Goal: Transaction & Acquisition: Purchase product/service

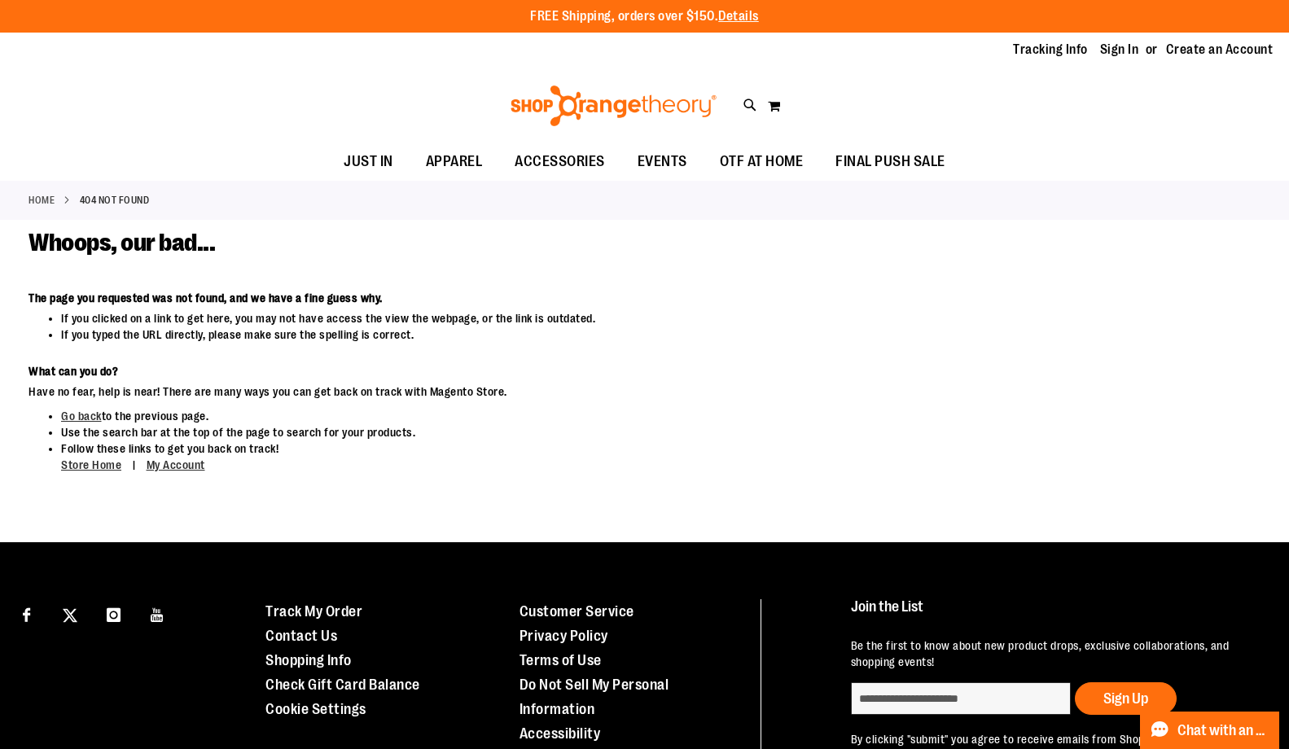
click at [1084, 47] on ul "Tracking Info Sign In Return to Procurement Create an Account" at bounding box center [1131, 50] width 284 height 19
click at [1103, 53] on link "Sign In" at bounding box center [1119, 50] width 39 height 18
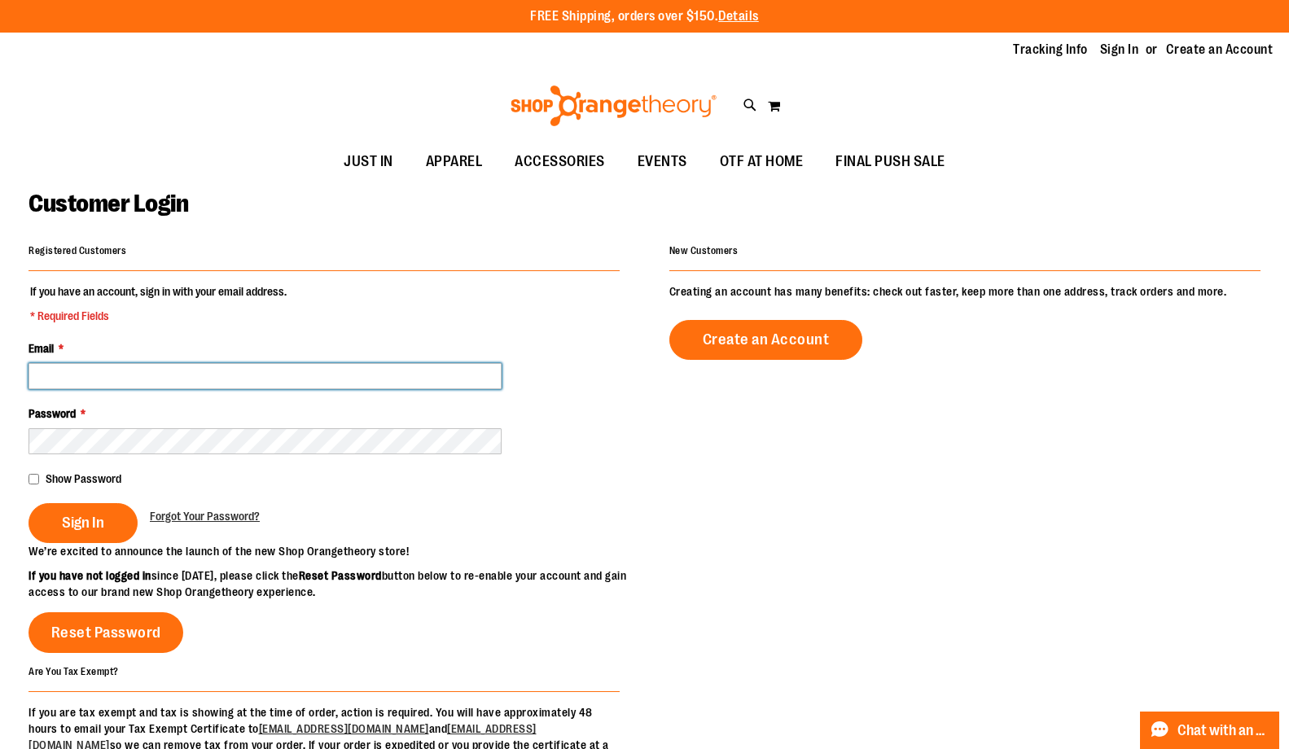
click at [172, 375] on input "Email *" at bounding box center [265, 376] width 473 height 26
type input "**********"
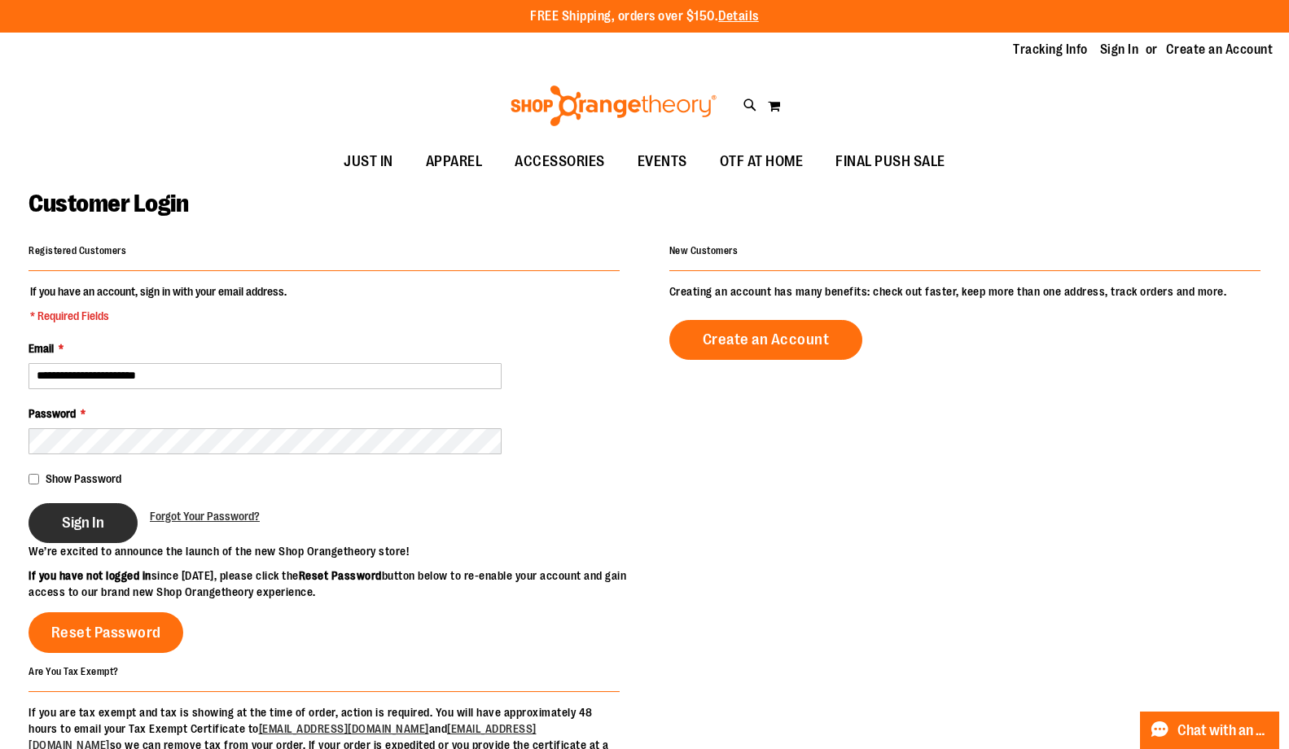
click at [94, 526] on span "Sign In" at bounding box center [83, 523] width 42 height 18
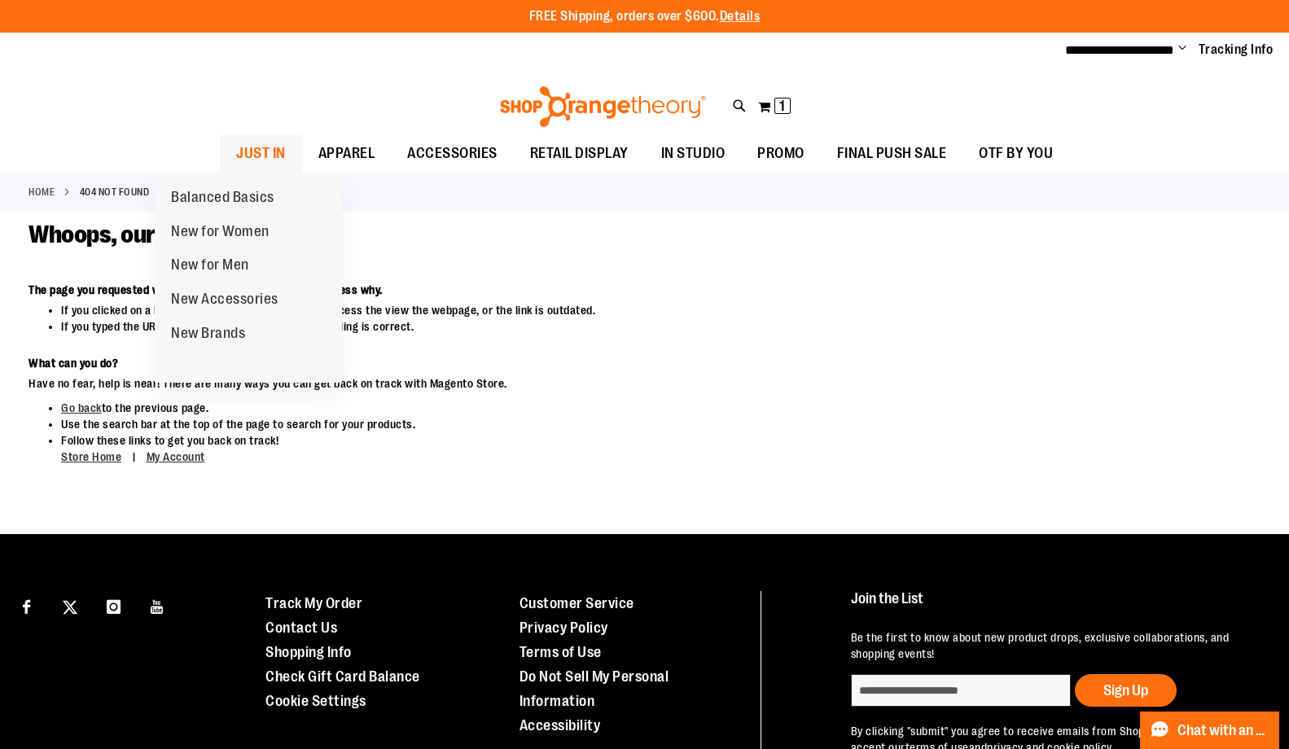
click at [236, 155] on span "JUST IN" at bounding box center [261, 153] width 50 height 37
click at [217, 199] on span "Balanced Basics" at bounding box center [222, 199] width 103 height 20
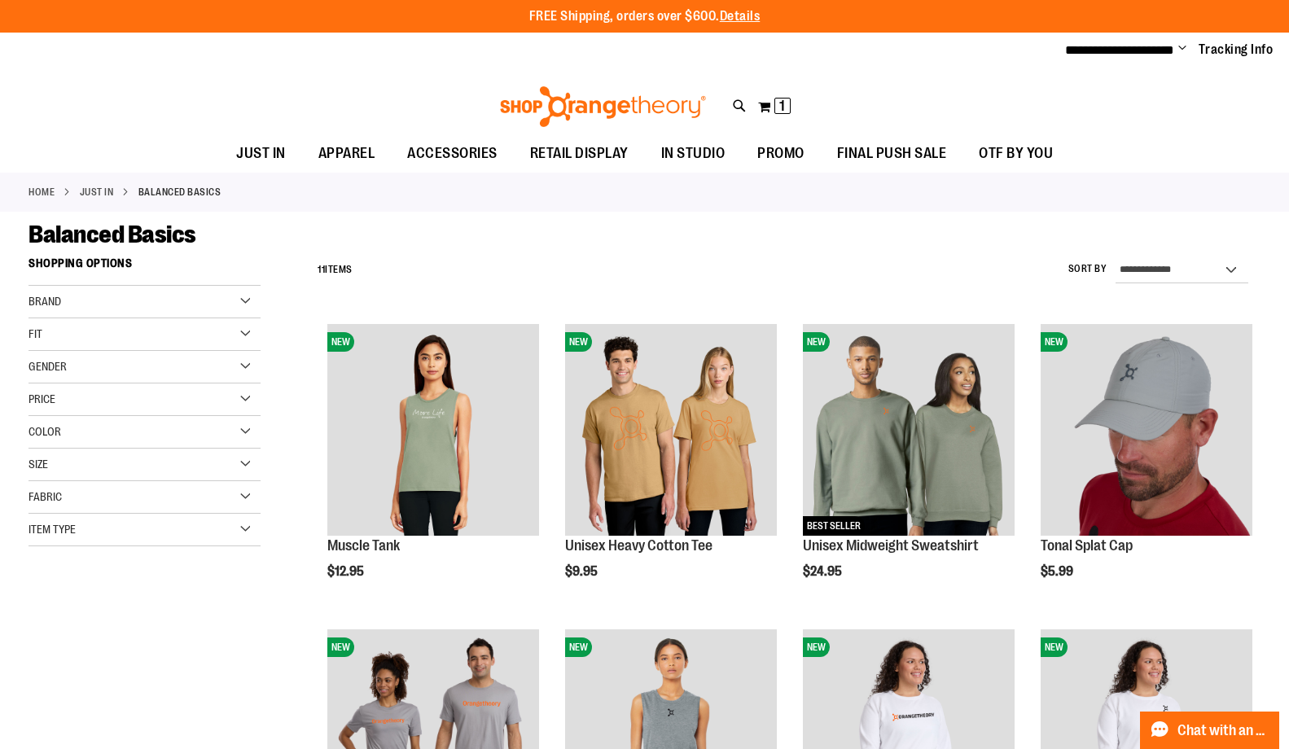
click at [241, 297] on div "Brand" at bounding box center [145, 302] width 232 height 33
click at [249, 298] on div "Brand" at bounding box center [145, 302] width 232 height 33
click at [473, 252] on div "**********" at bounding box center [784, 270] width 951 height 42
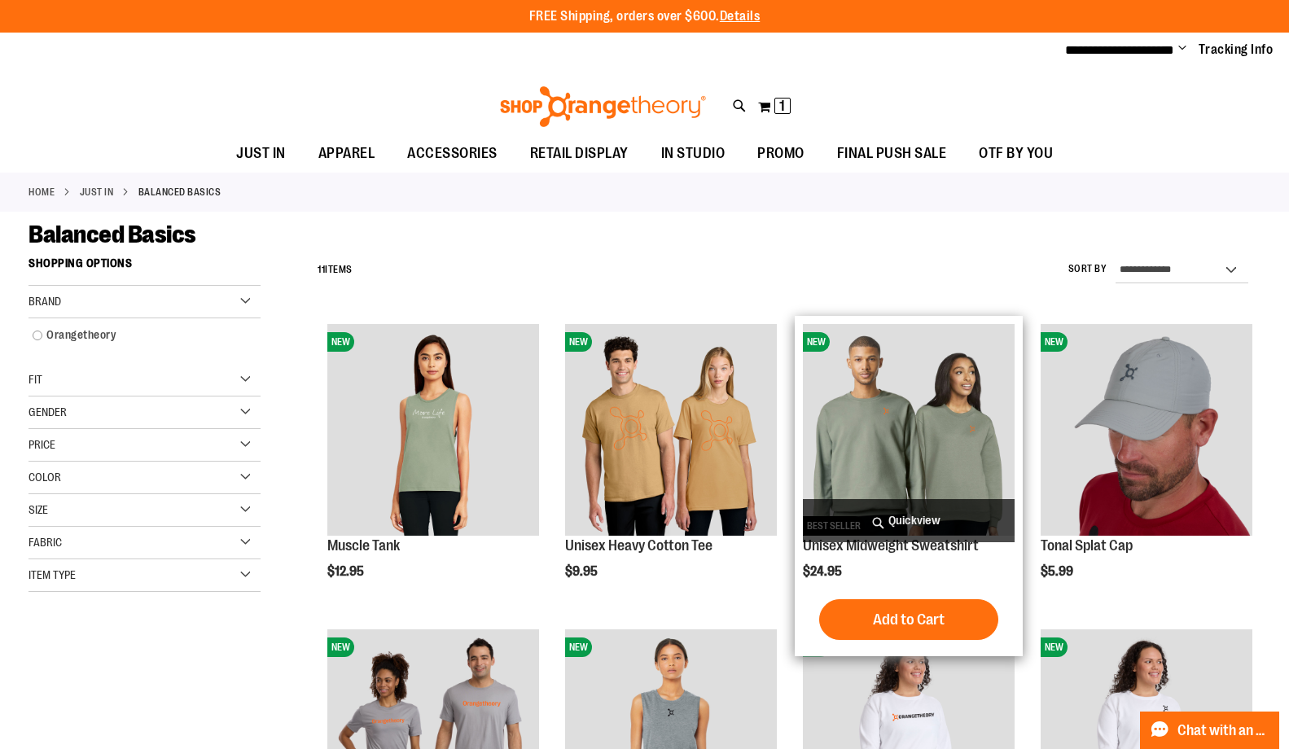
click at [893, 394] on img "product" at bounding box center [909, 430] width 212 height 212
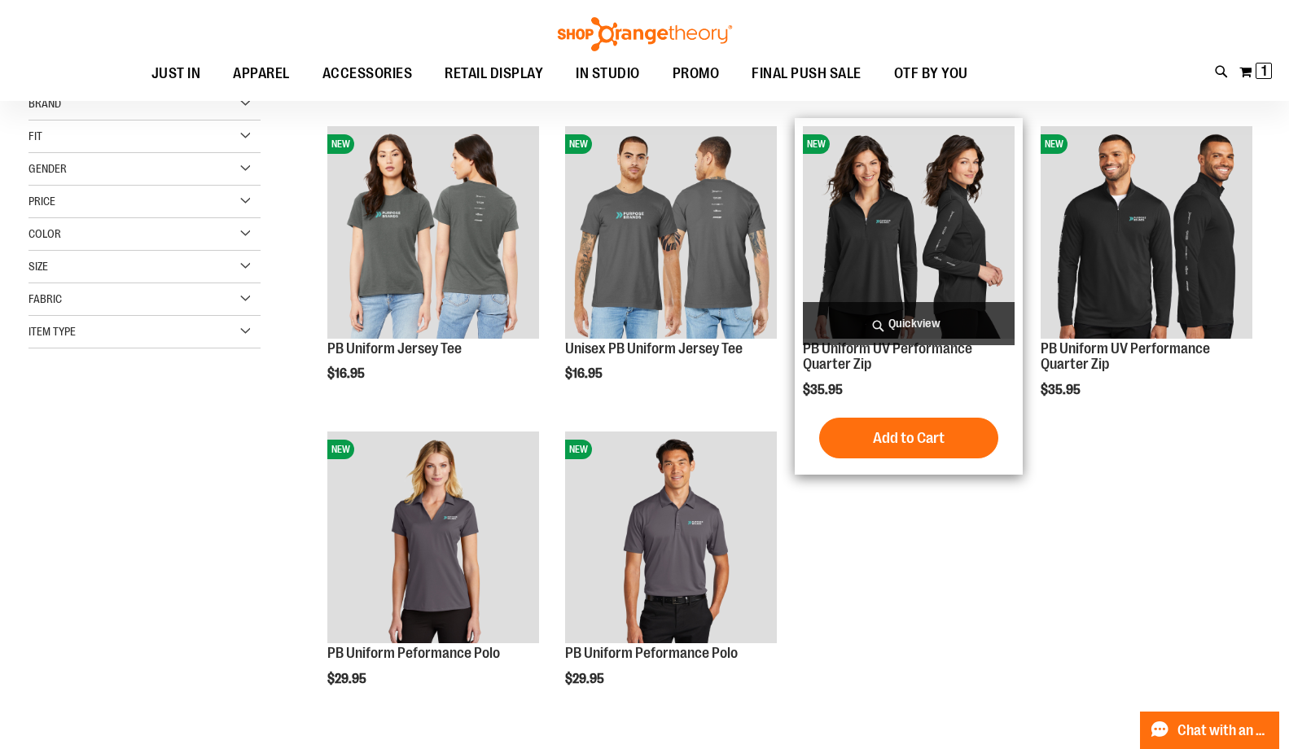
scroll to position [206, 0]
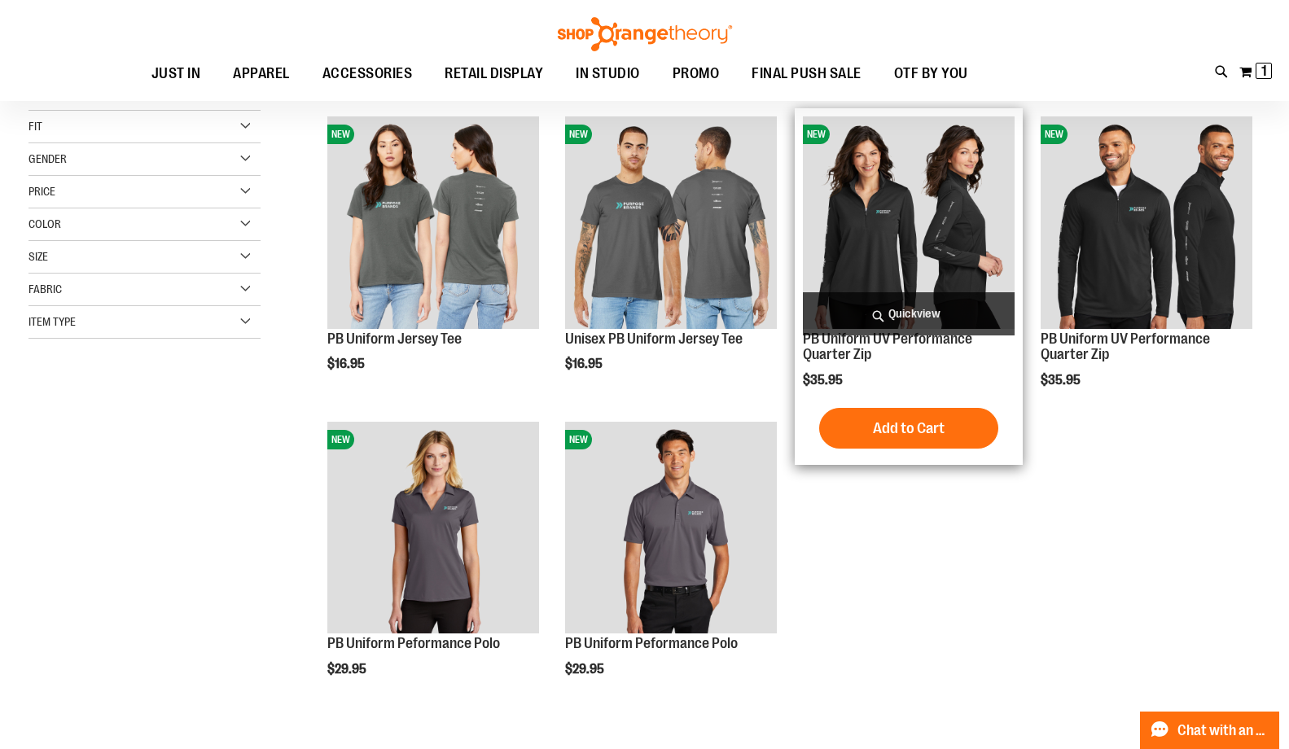
click at [937, 261] on img "product" at bounding box center [909, 222] width 212 height 212
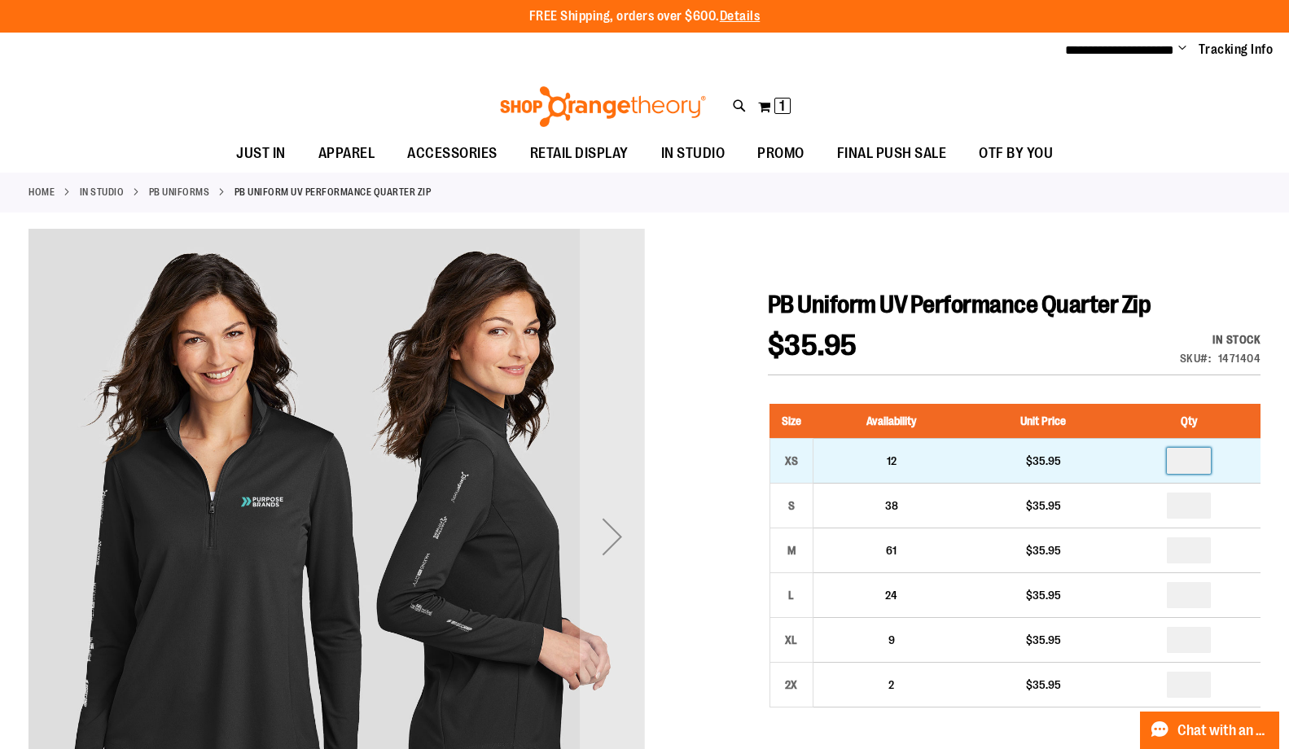
drag, startPoint x: 1200, startPoint y: 459, endPoint x: 1185, endPoint y: 463, distance: 15.2
click at [1185, 463] on input "number" at bounding box center [1189, 461] width 44 height 26
type input "*"
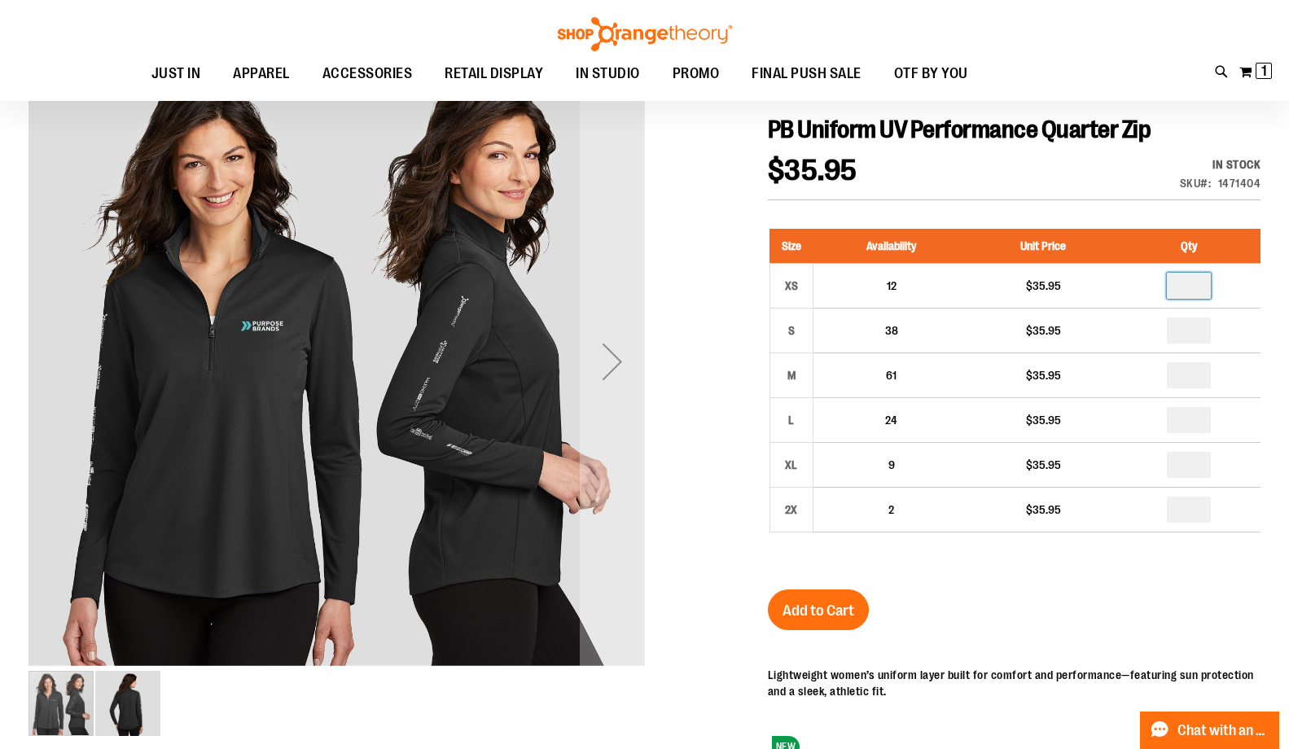
scroll to position [200, 0]
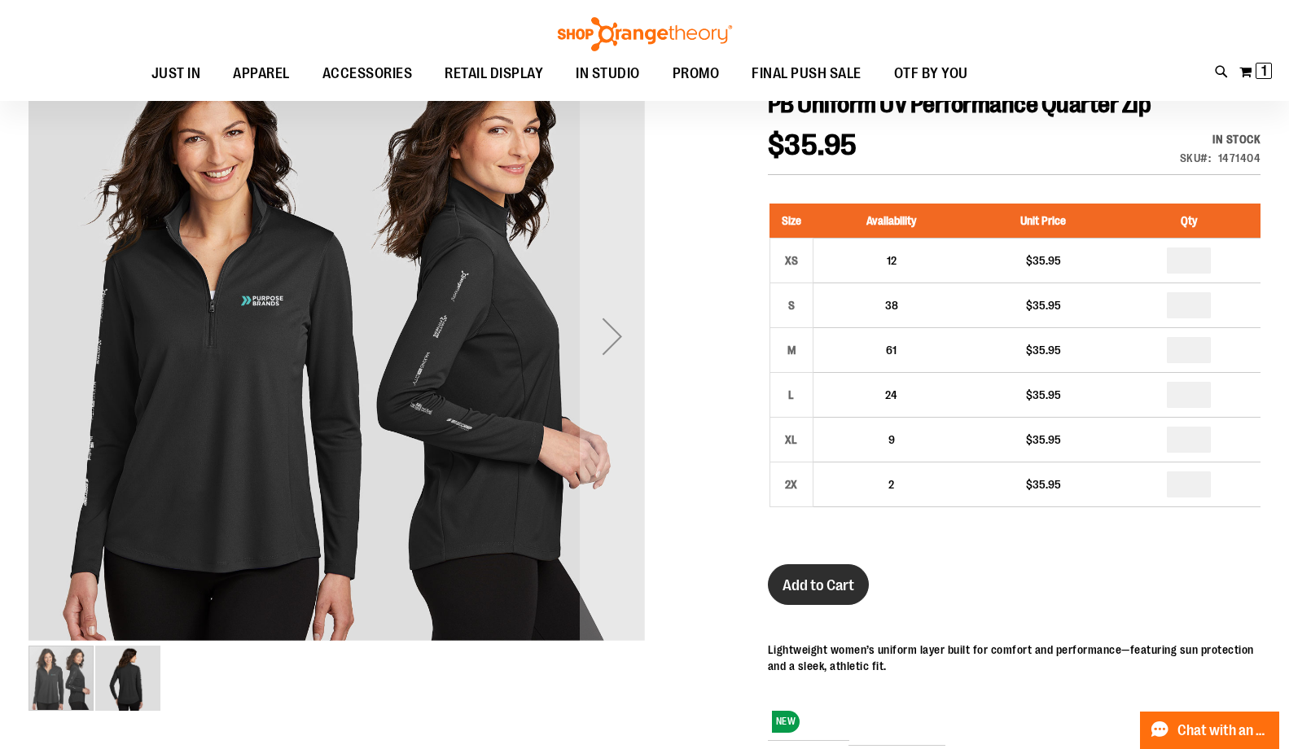
click at [836, 577] on span "Add to Cart" at bounding box center [819, 586] width 72 height 18
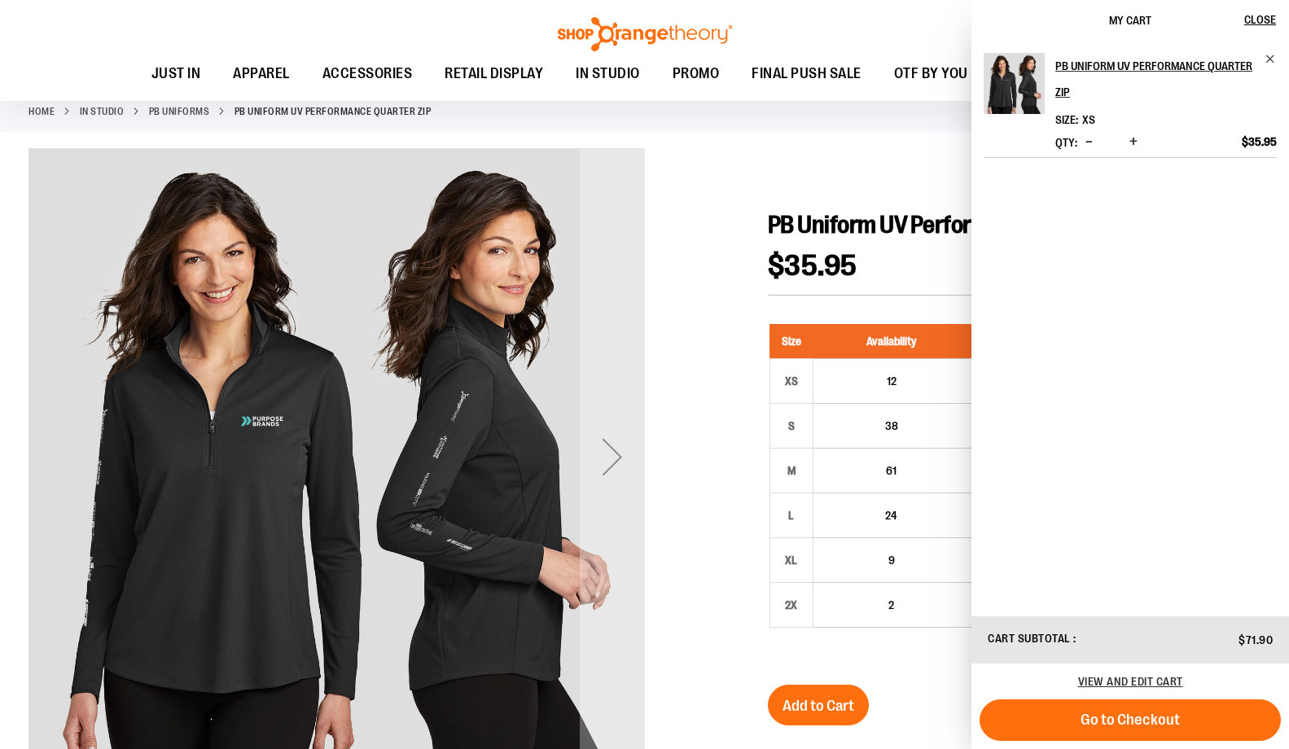
scroll to position [0, 0]
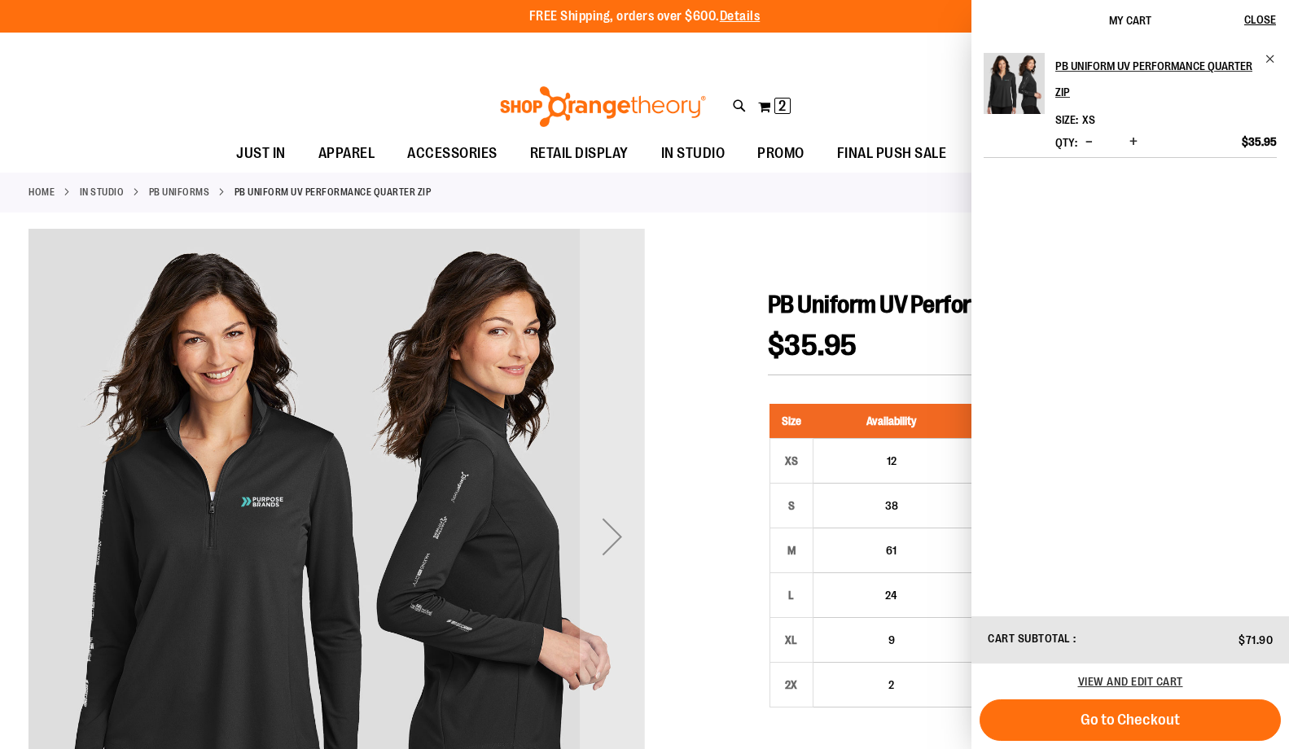
click at [1091, 139] on span "Decrease product quantity" at bounding box center [1089, 142] width 7 height 16
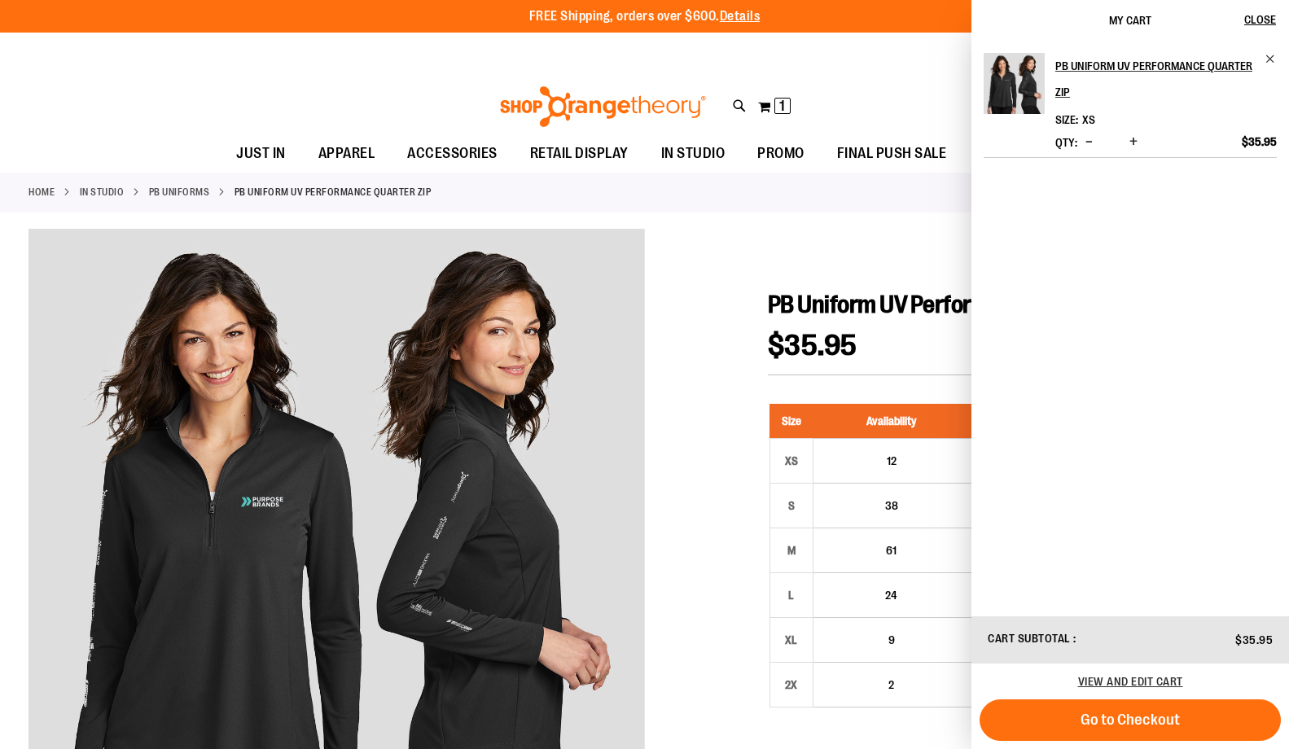
click at [205, 187] on link "PB Uniforms" at bounding box center [179, 192] width 61 height 15
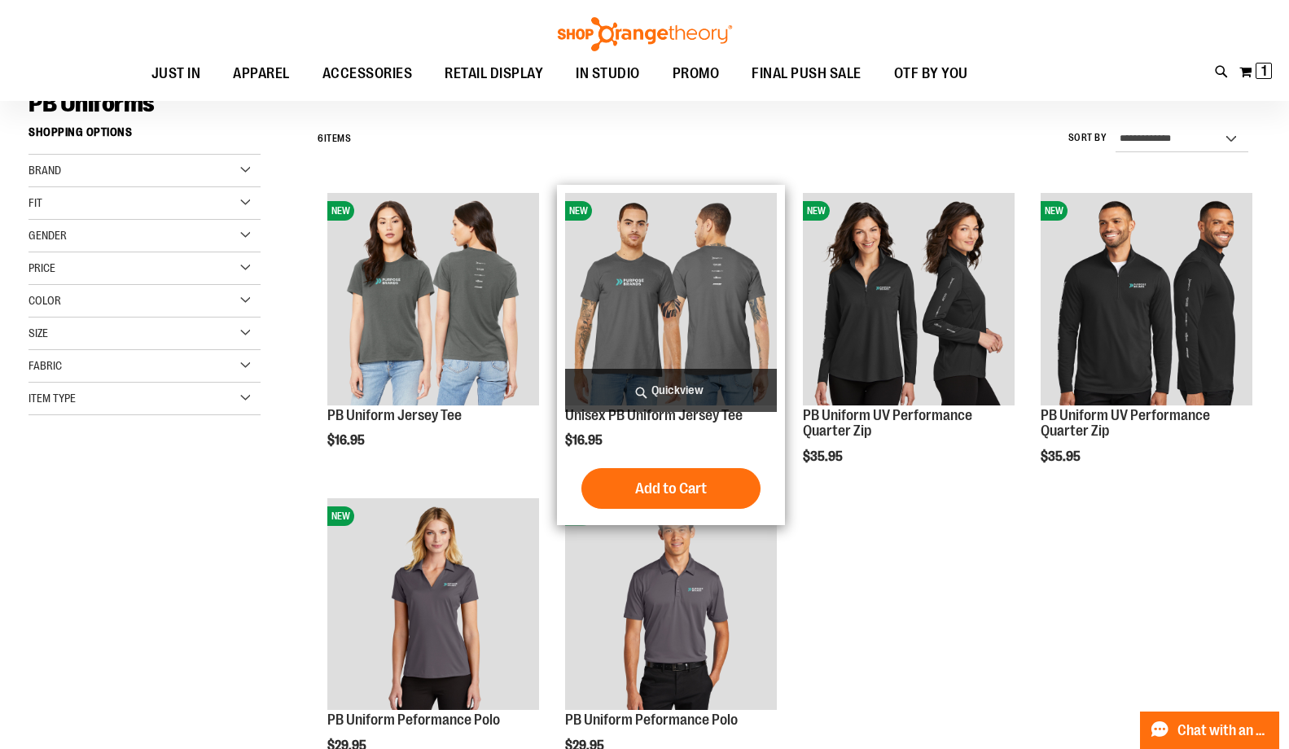
scroll to position [66, 0]
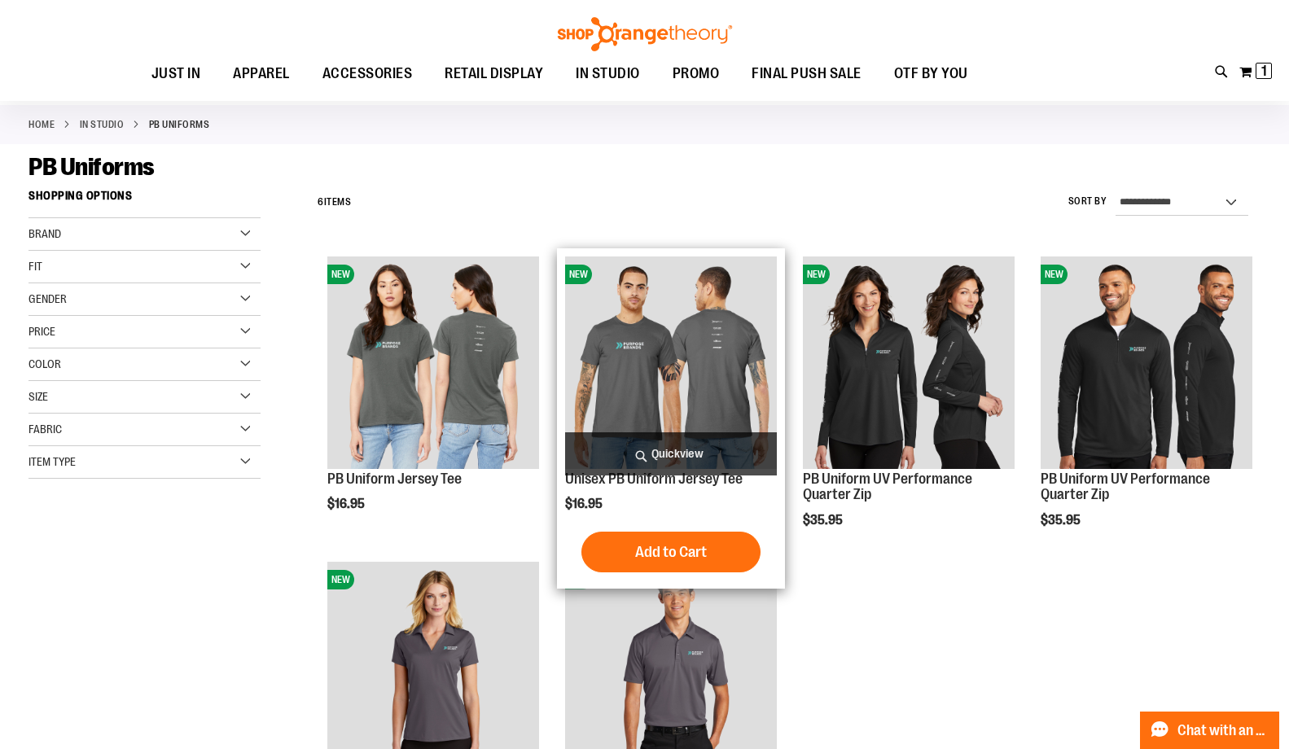
click at [667, 380] on img "product" at bounding box center [671, 363] width 212 height 212
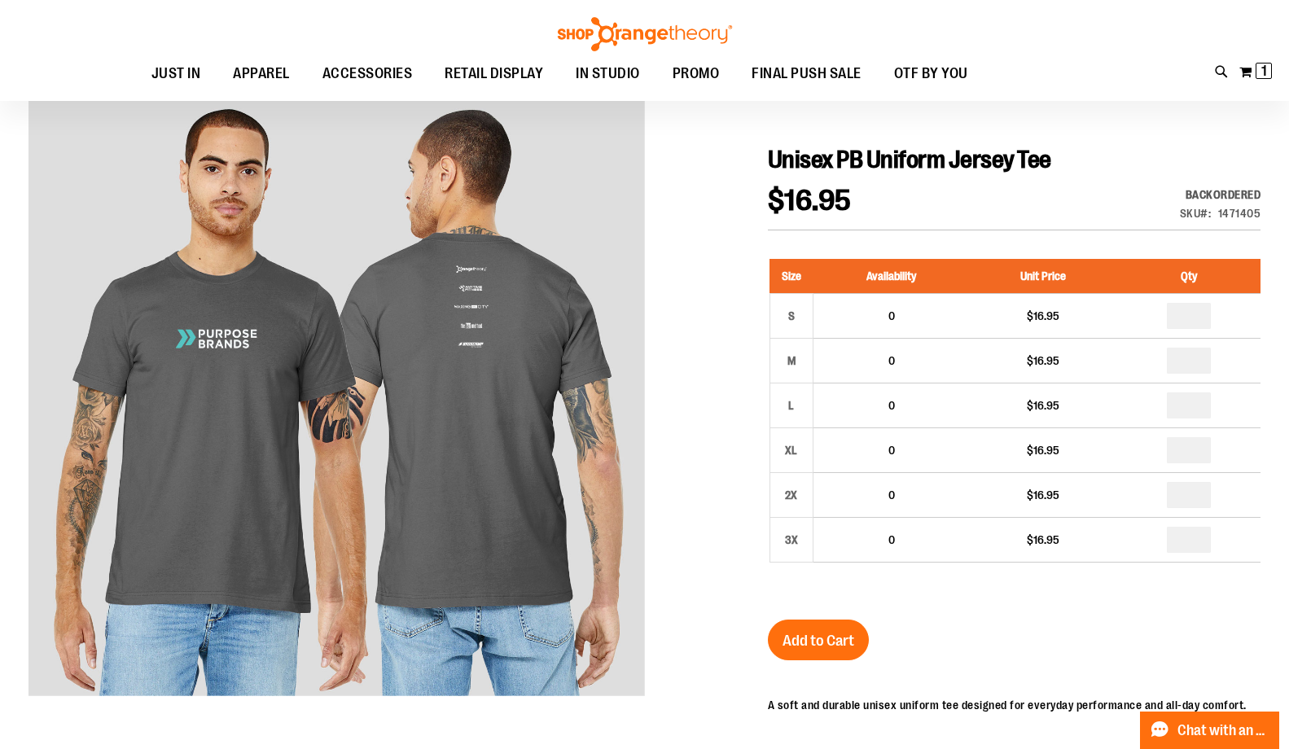
scroll to position [177, 0]
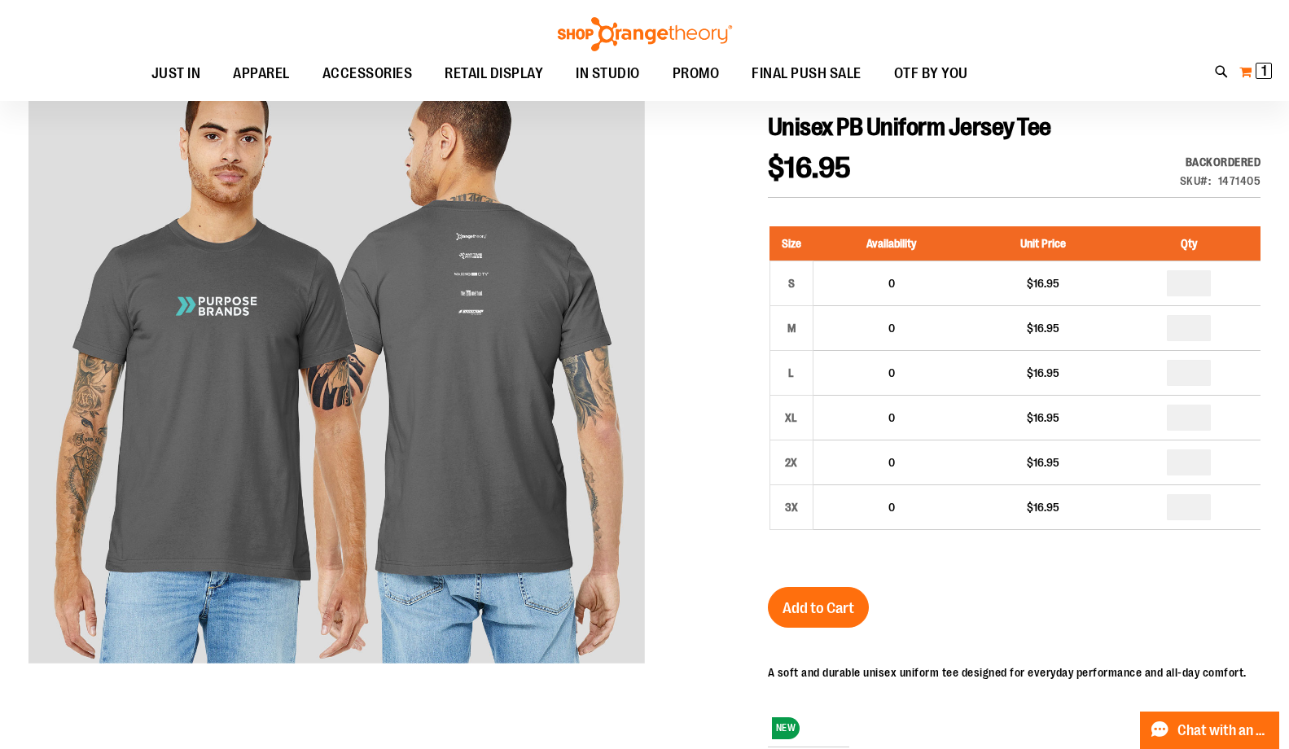
click at [1241, 65] on button "My Cart 1 1 items" at bounding box center [1256, 72] width 34 height 26
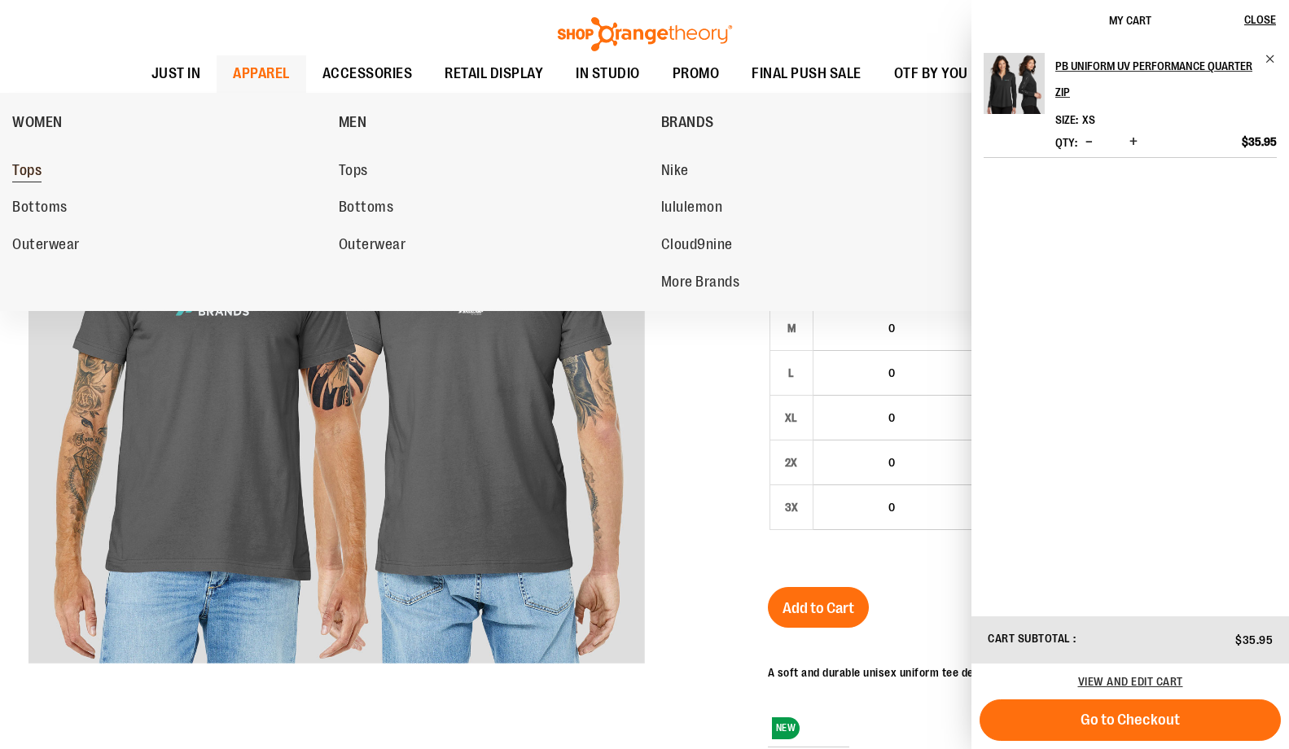
click at [33, 170] on span "Tops" at bounding box center [26, 172] width 29 height 20
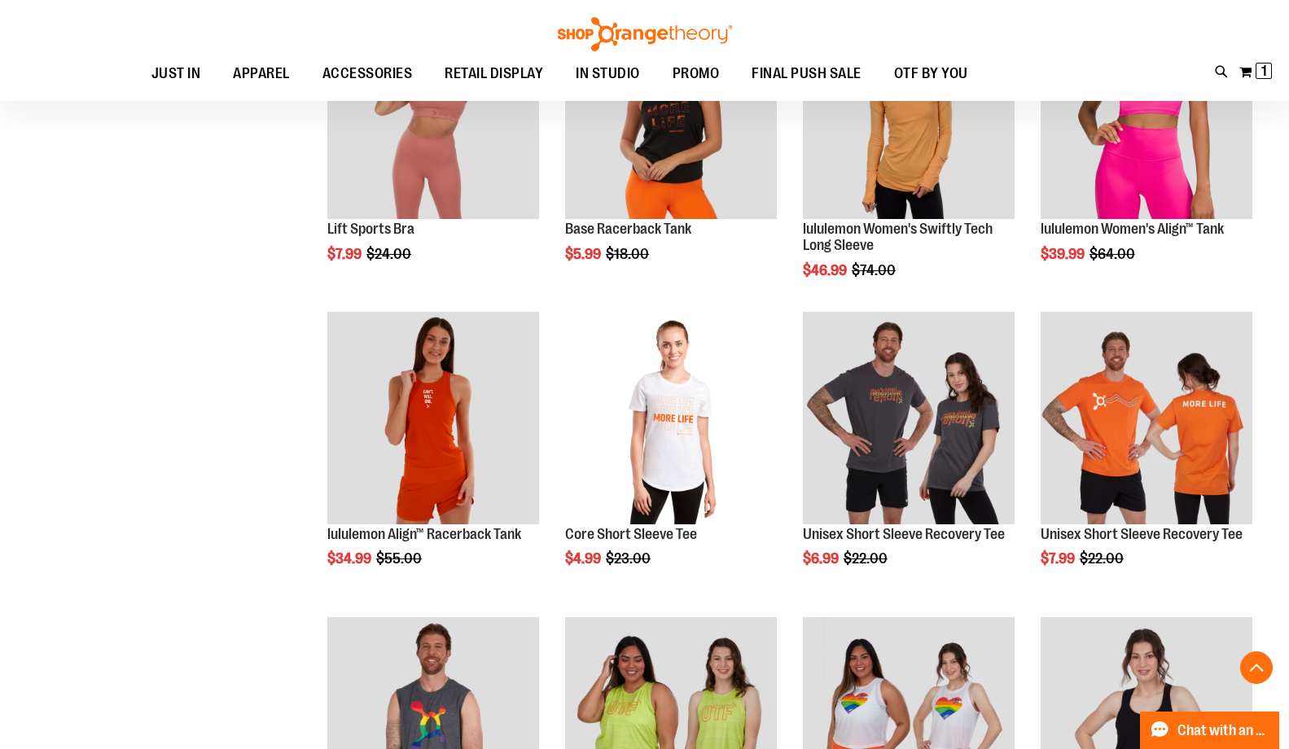
scroll to position [1259, 0]
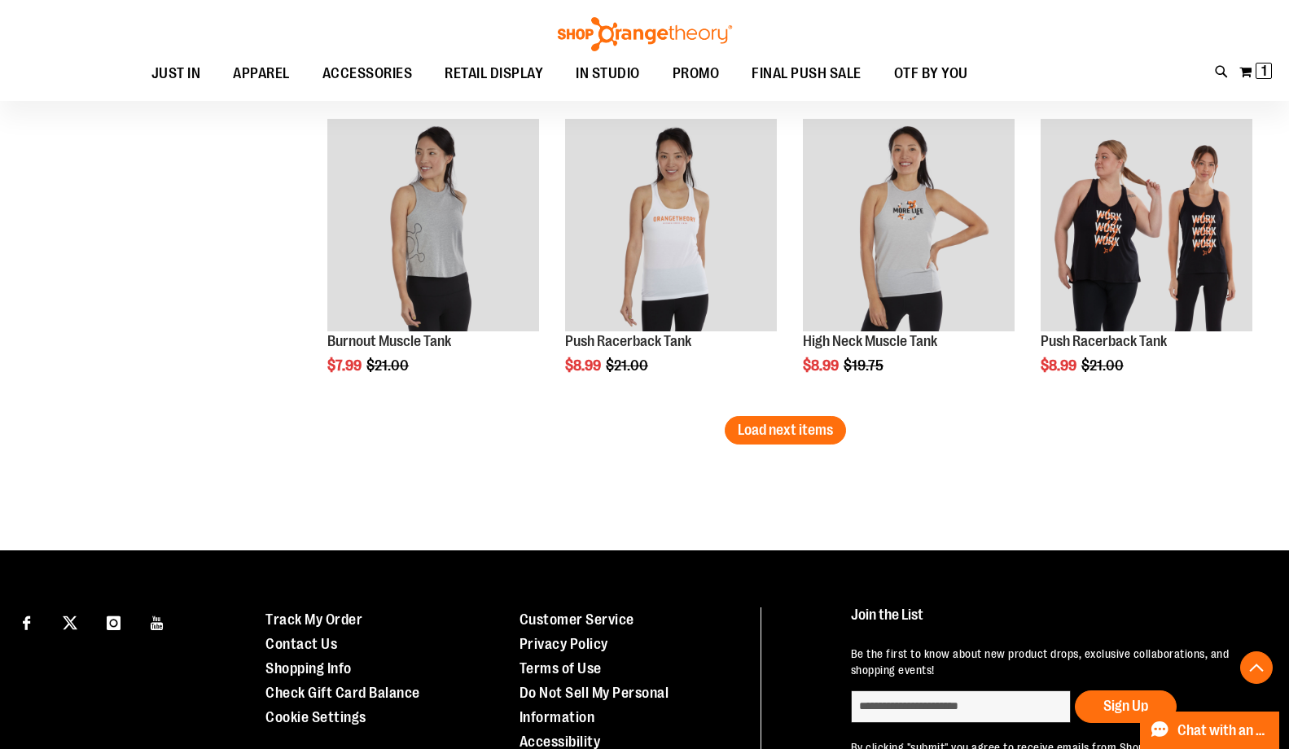
scroll to position [2731, 0]
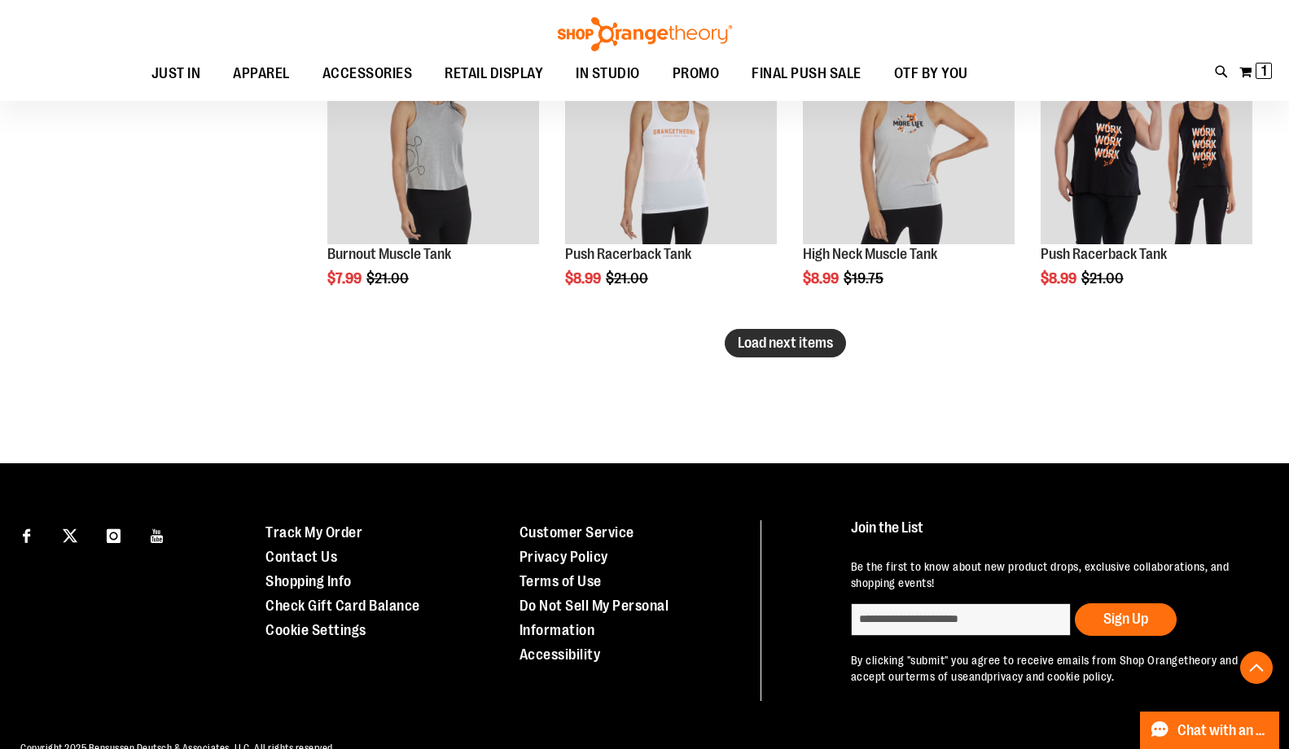
click at [815, 344] on span "Load next items" at bounding box center [785, 343] width 95 height 16
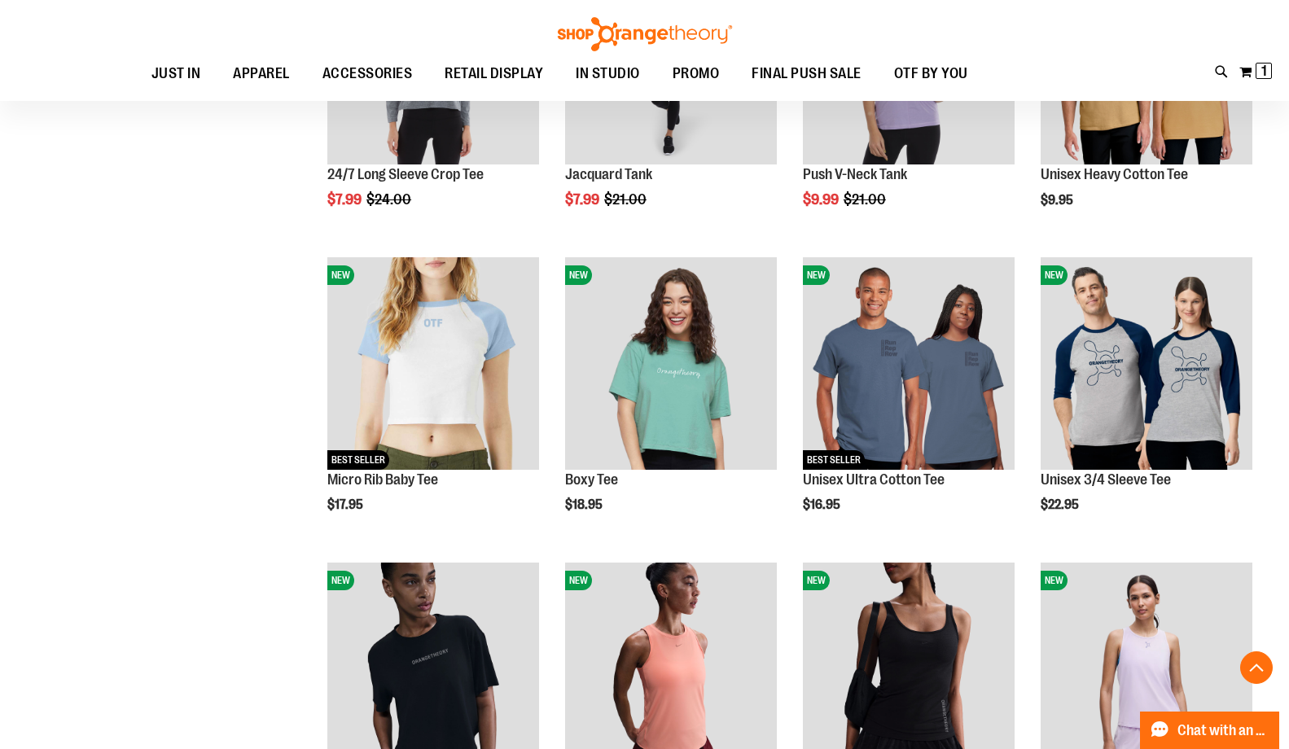
scroll to position [3137, 0]
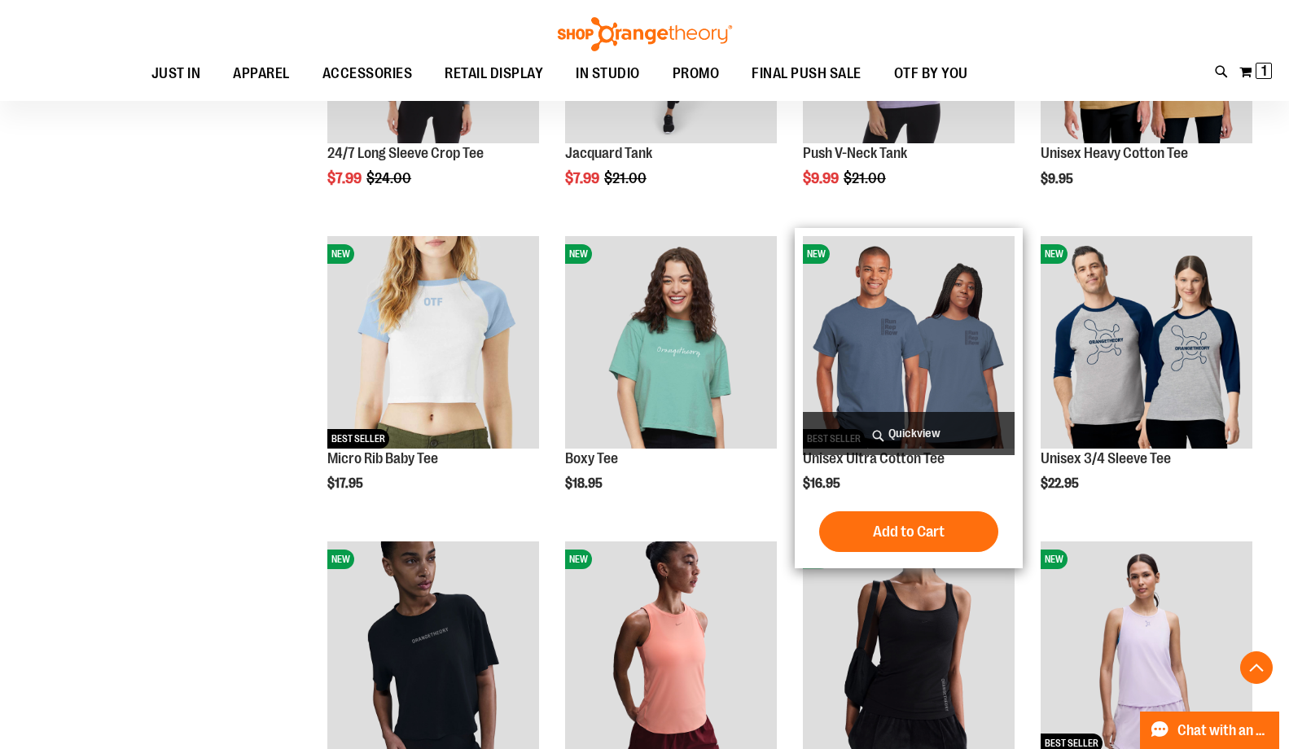
click at [876, 317] on img "product" at bounding box center [909, 342] width 212 height 212
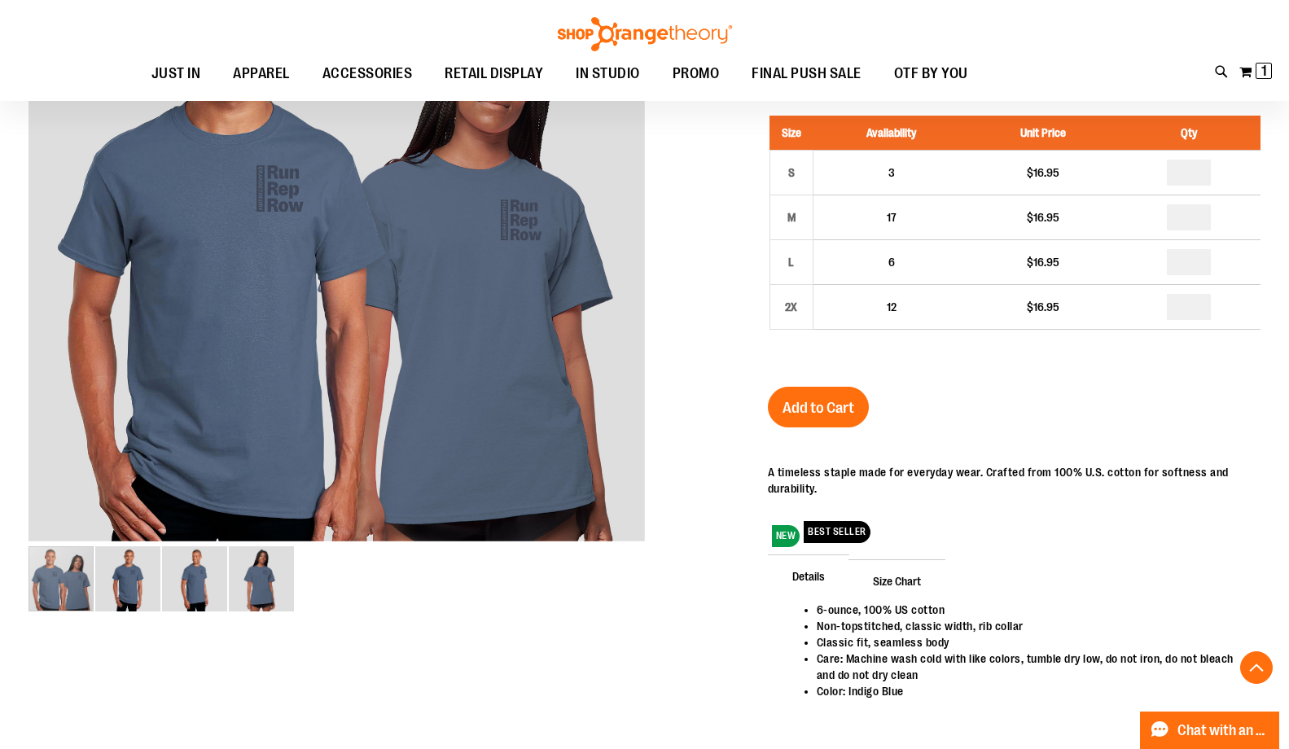
scroll to position [446, 0]
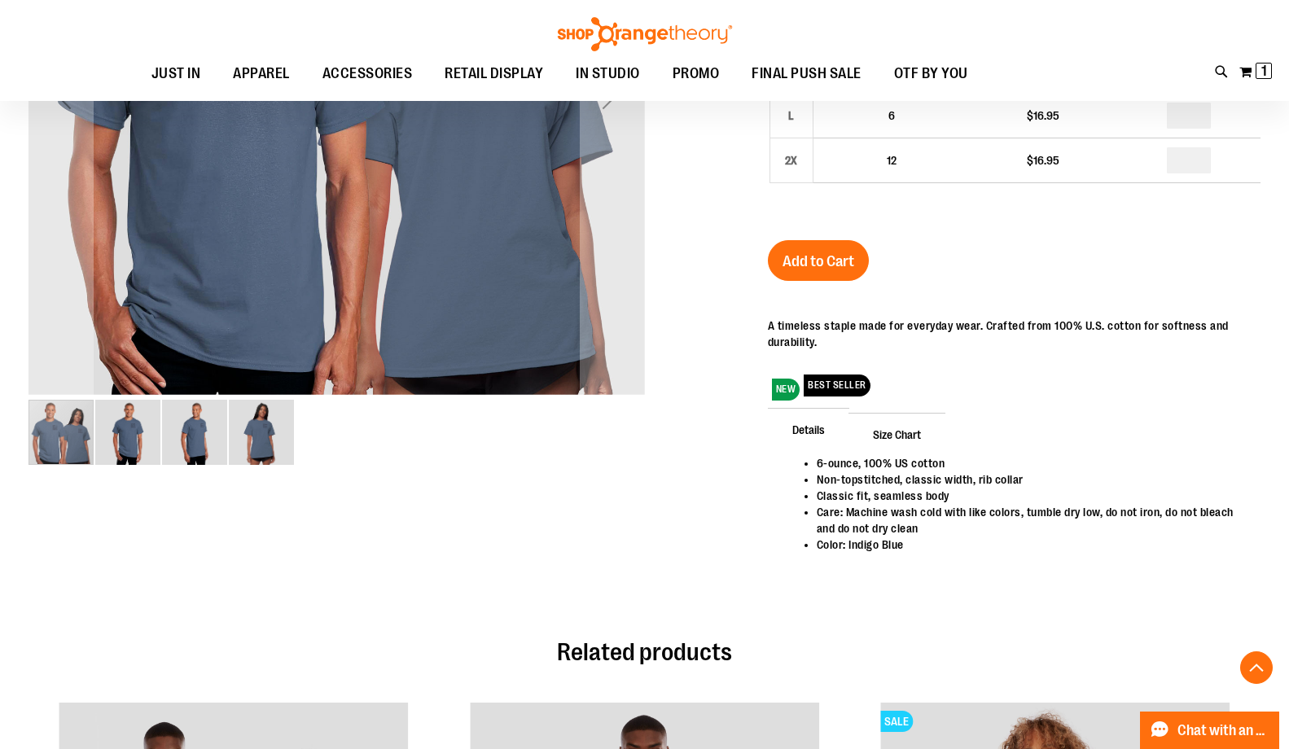
click at [138, 423] on img "image 2 of 4" at bounding box center [127, 432] width 65 height 65
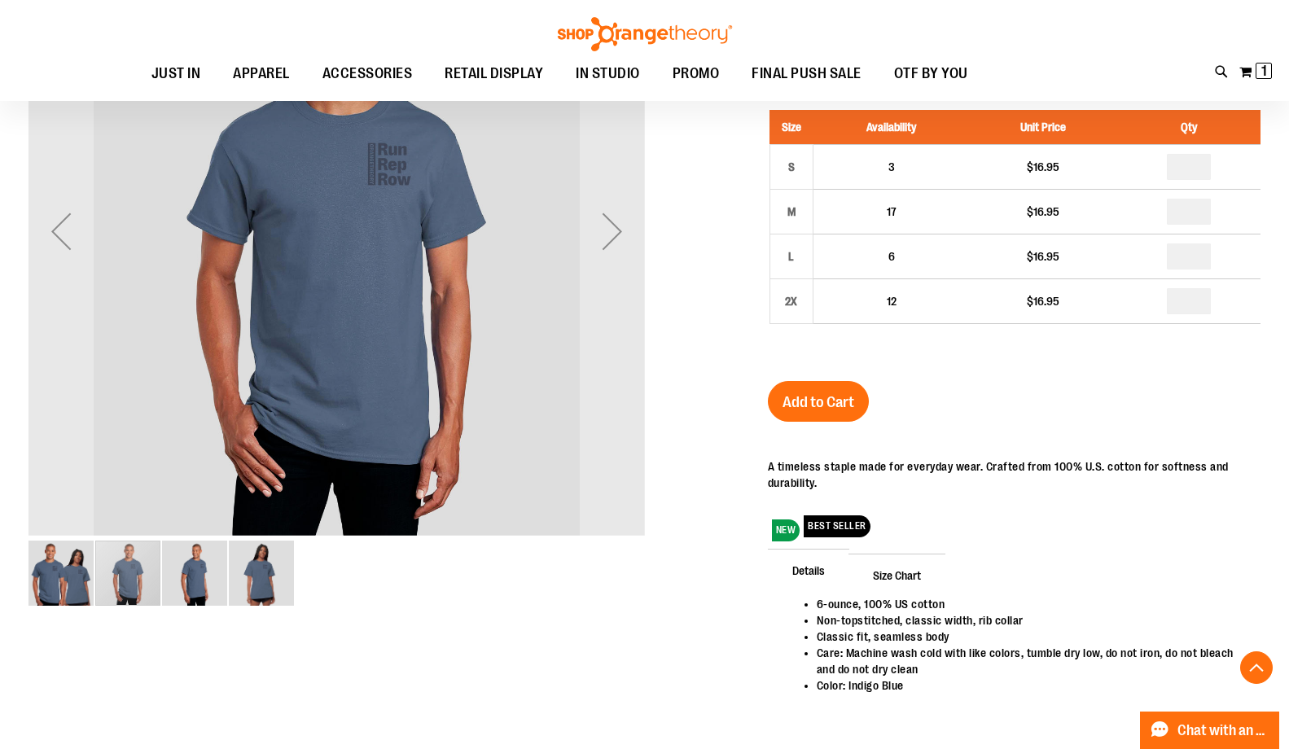
scroll to position [330, 0]
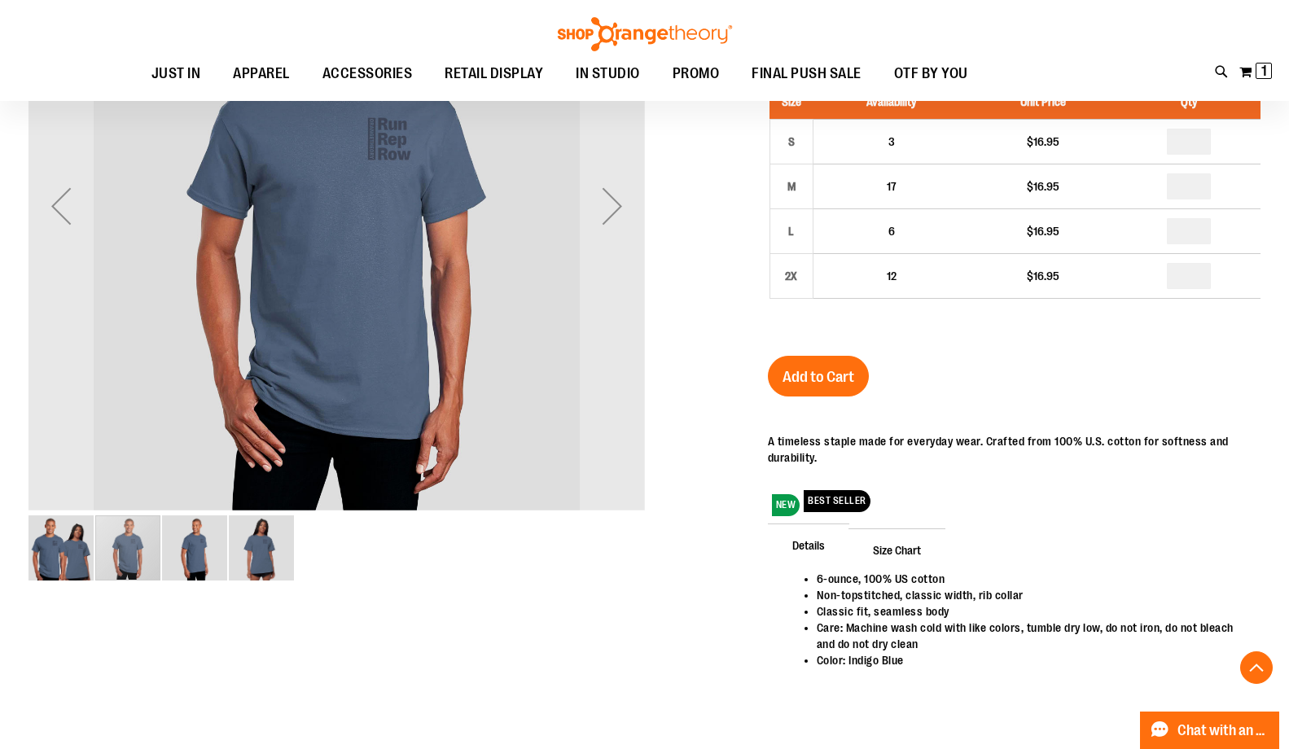
click at [199, 540] on img "image 3 of 4" at bounding box center [194, 548] width 65 height 65
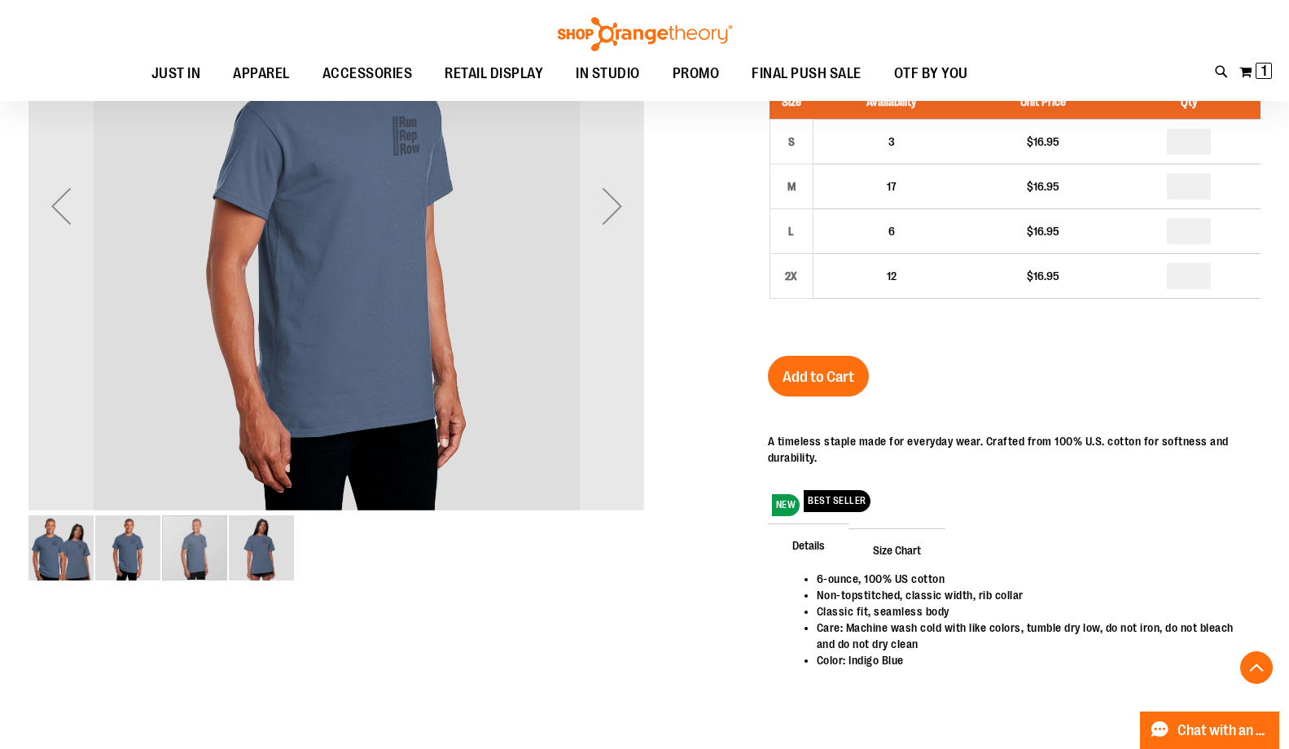
click at [265, 547] on img "image 4 of 4" at bounding box center [261, 548] width 65 height 65
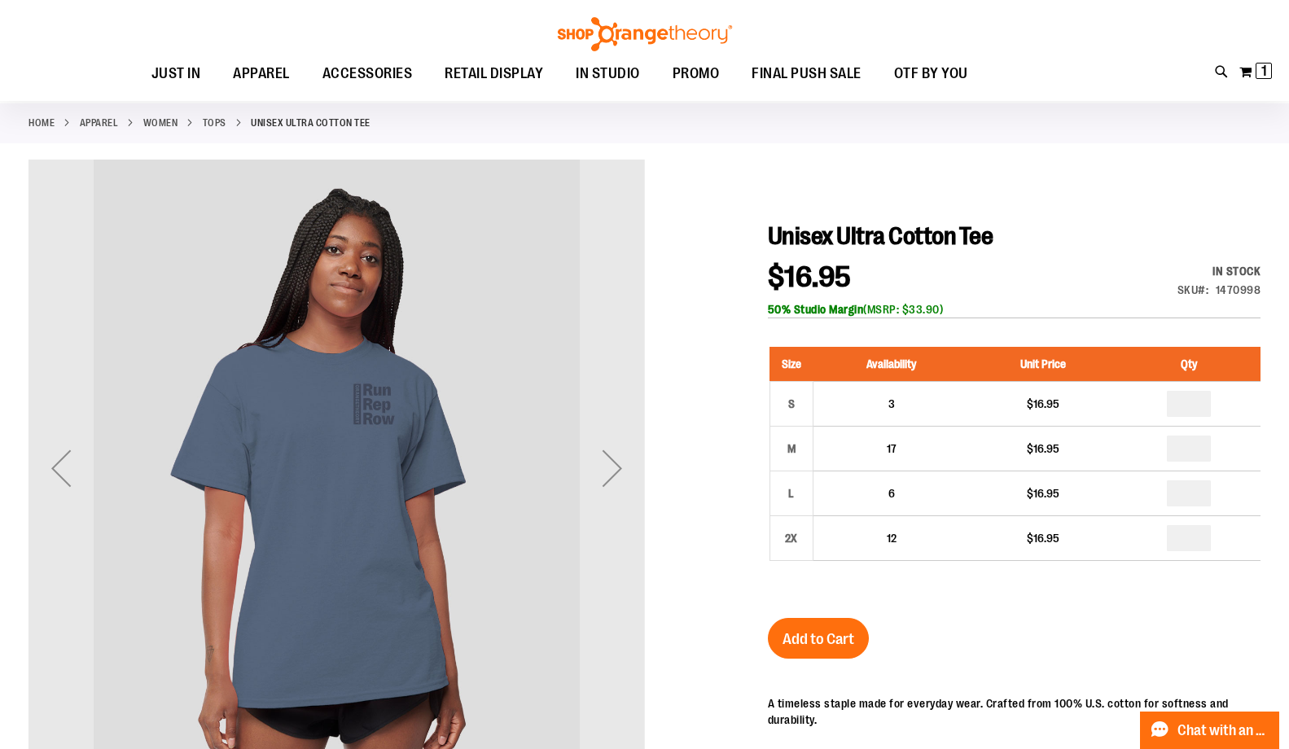
scroll to position [0, 0]
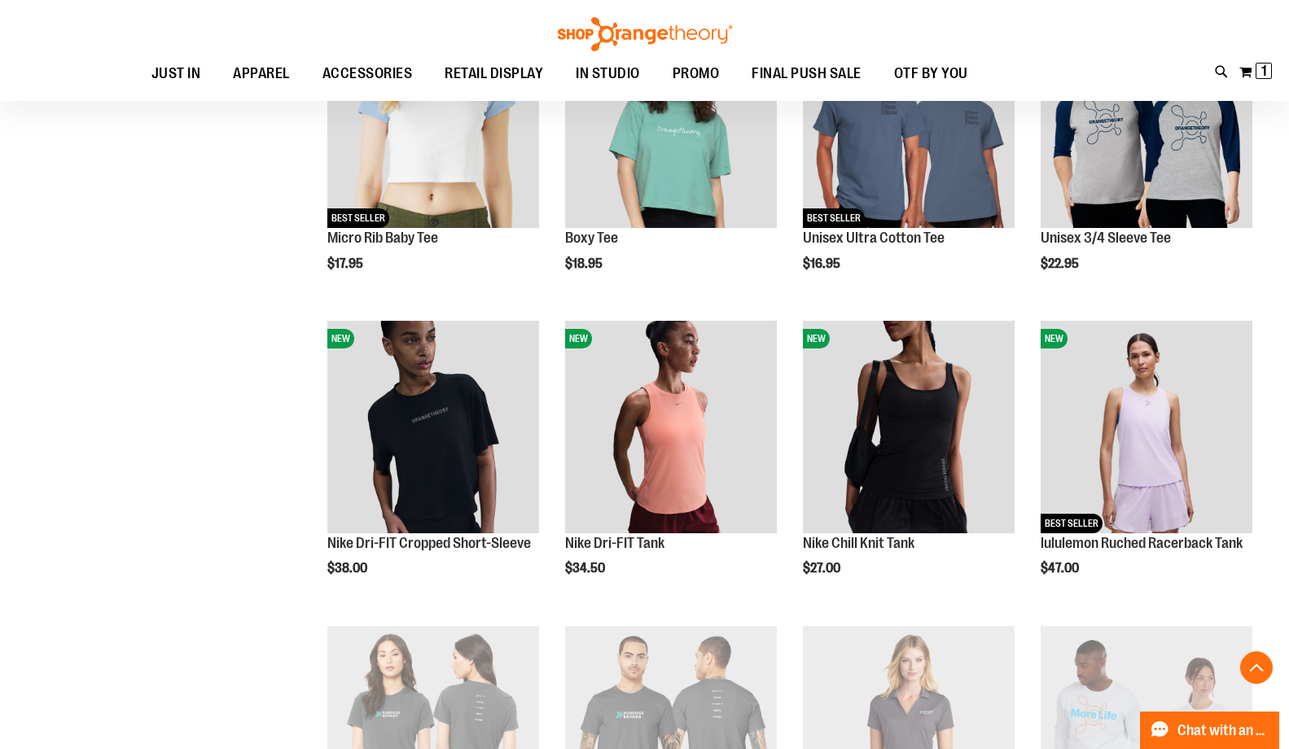
scroll to position [272, 0]
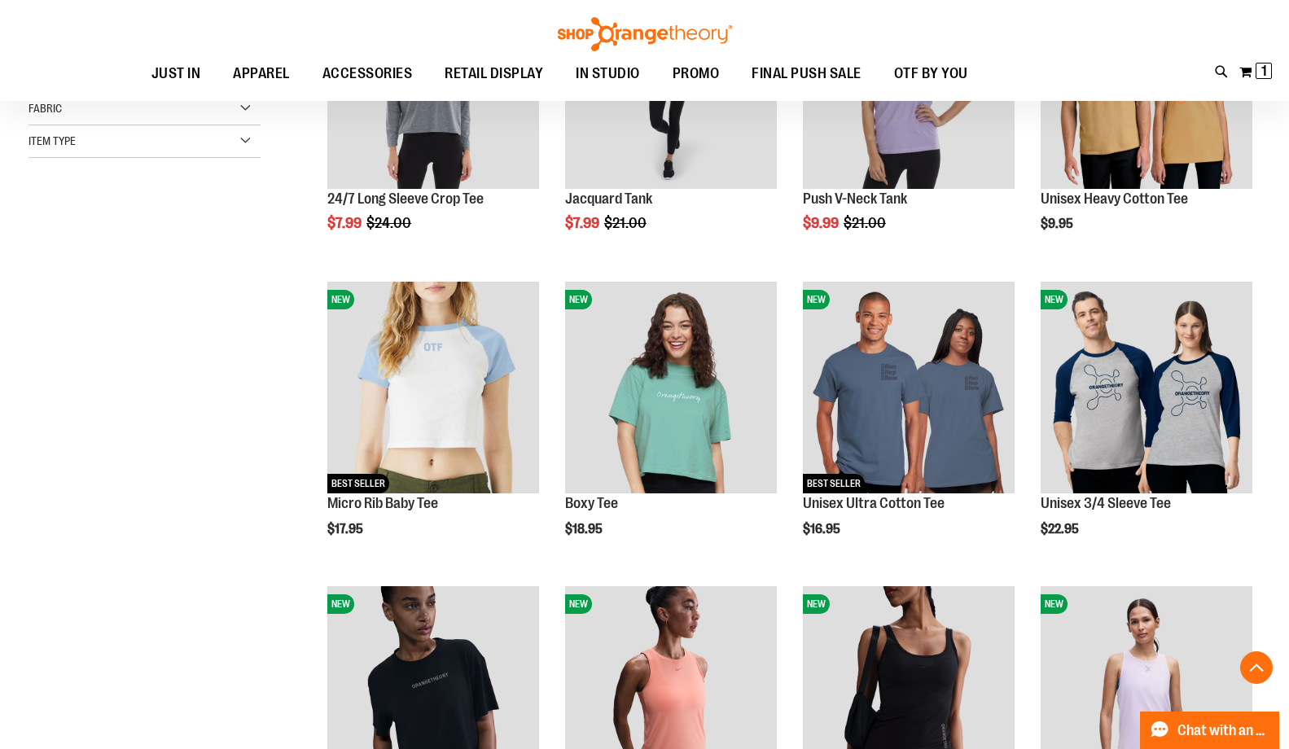
scroll to position [253, 0]
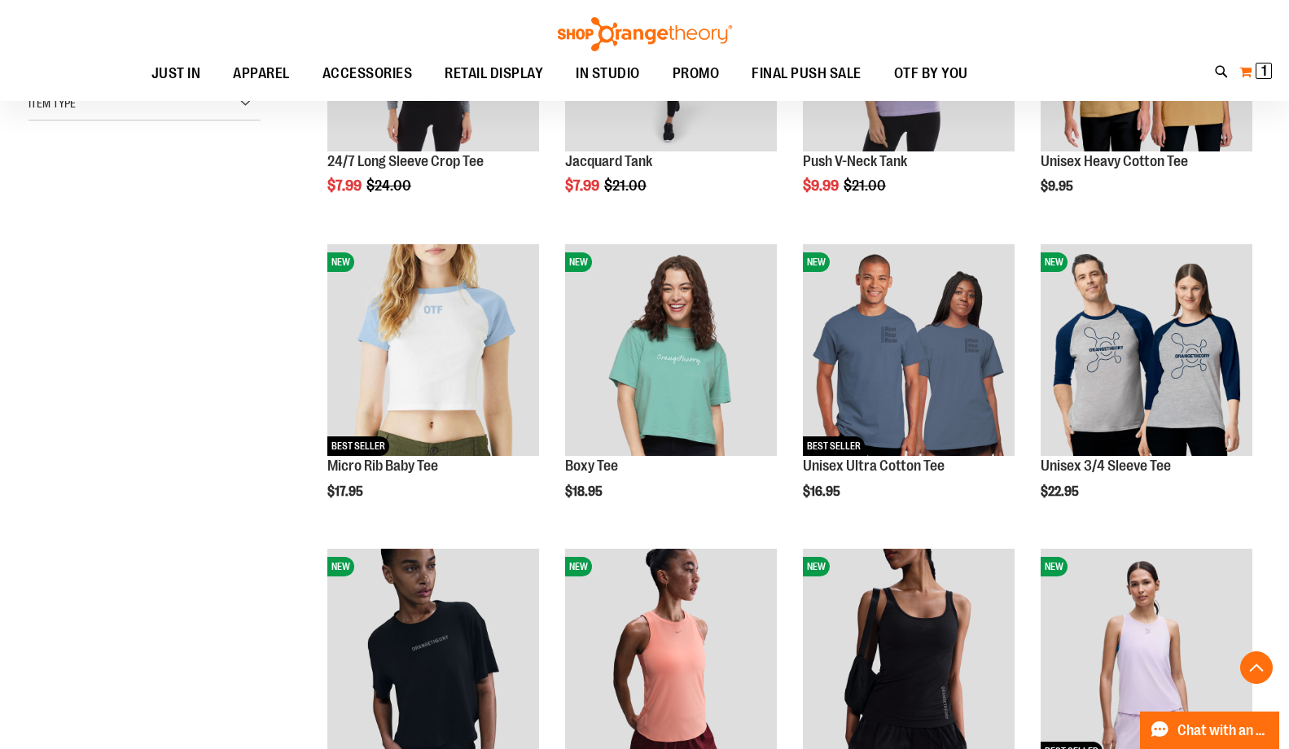
click at [1250, 68] on button "My Cart 1 1 items" at bounding box center [1256, 72] width 34 height 26
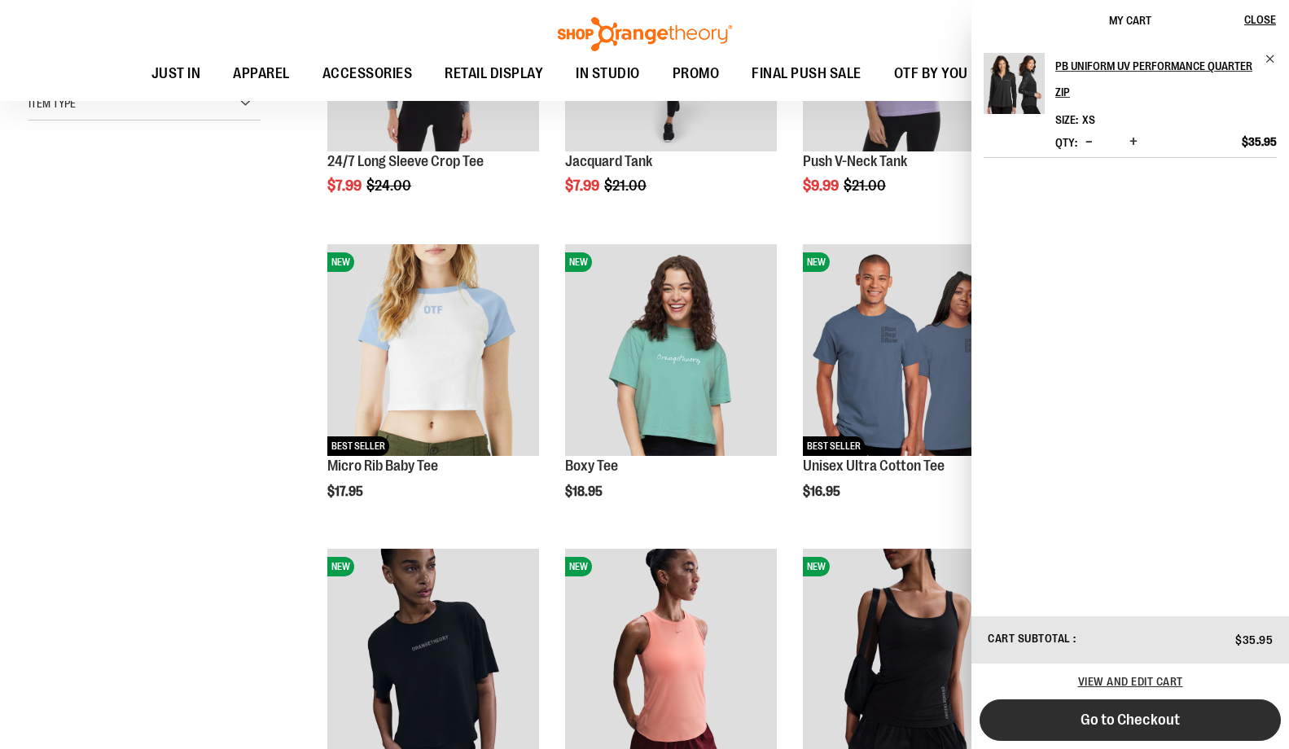
click at [1134, 715] on span "Go to Checkout" at bounding box center [1130, 720] width 99 height 18
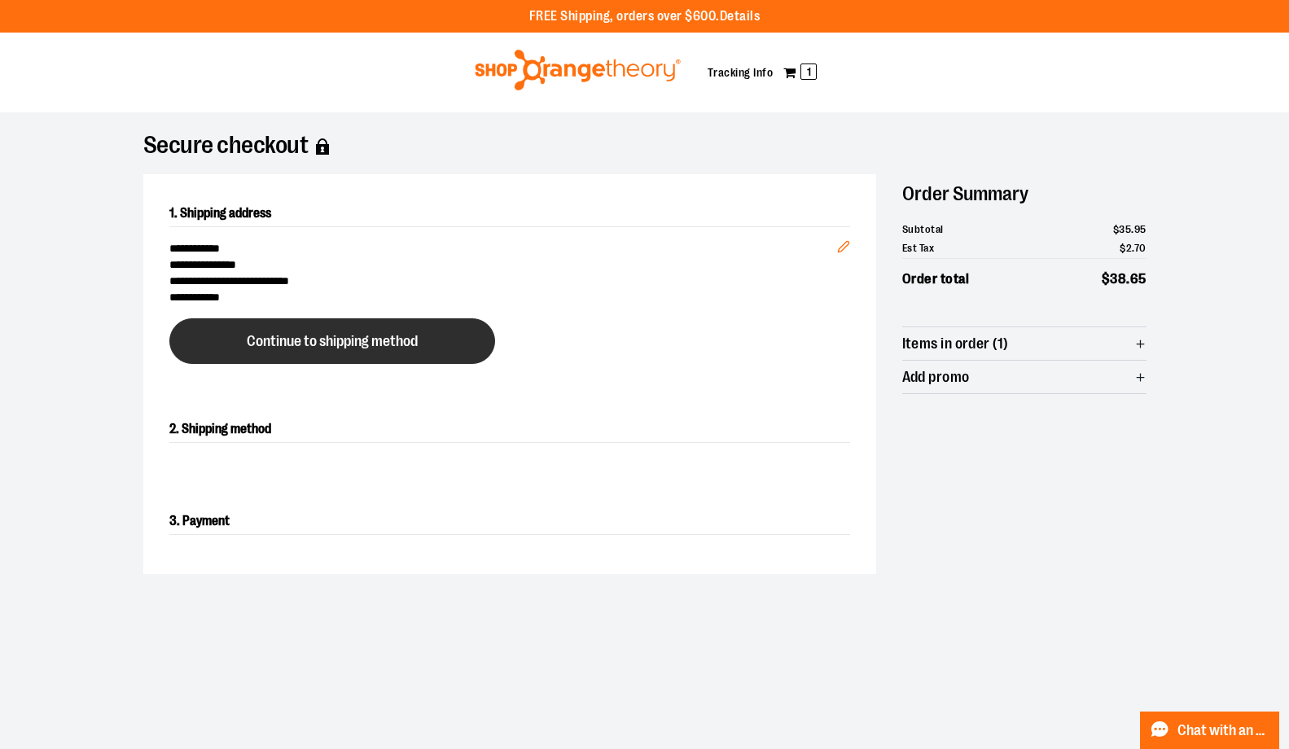
click at [398, 337] on span "Continue to shipping method" at bounding box center [332, 341] width 171 height 15
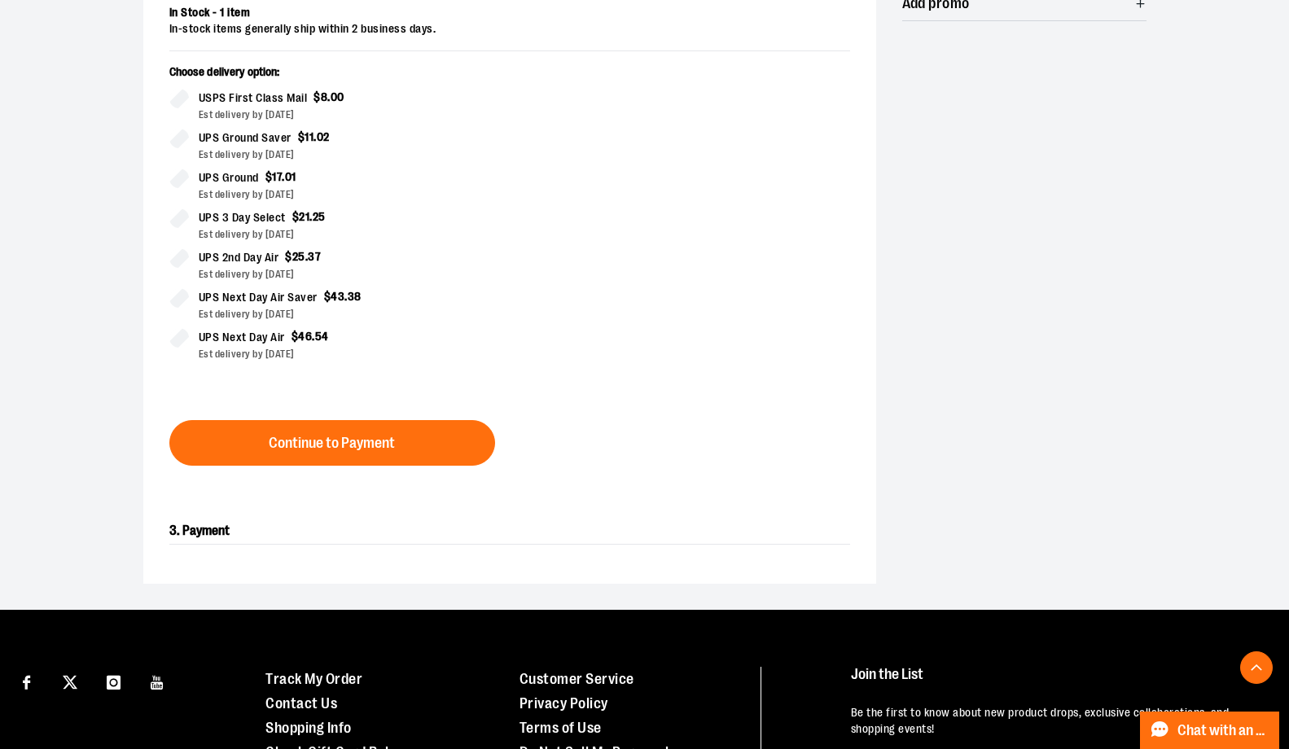
scroll to position [436, 0]
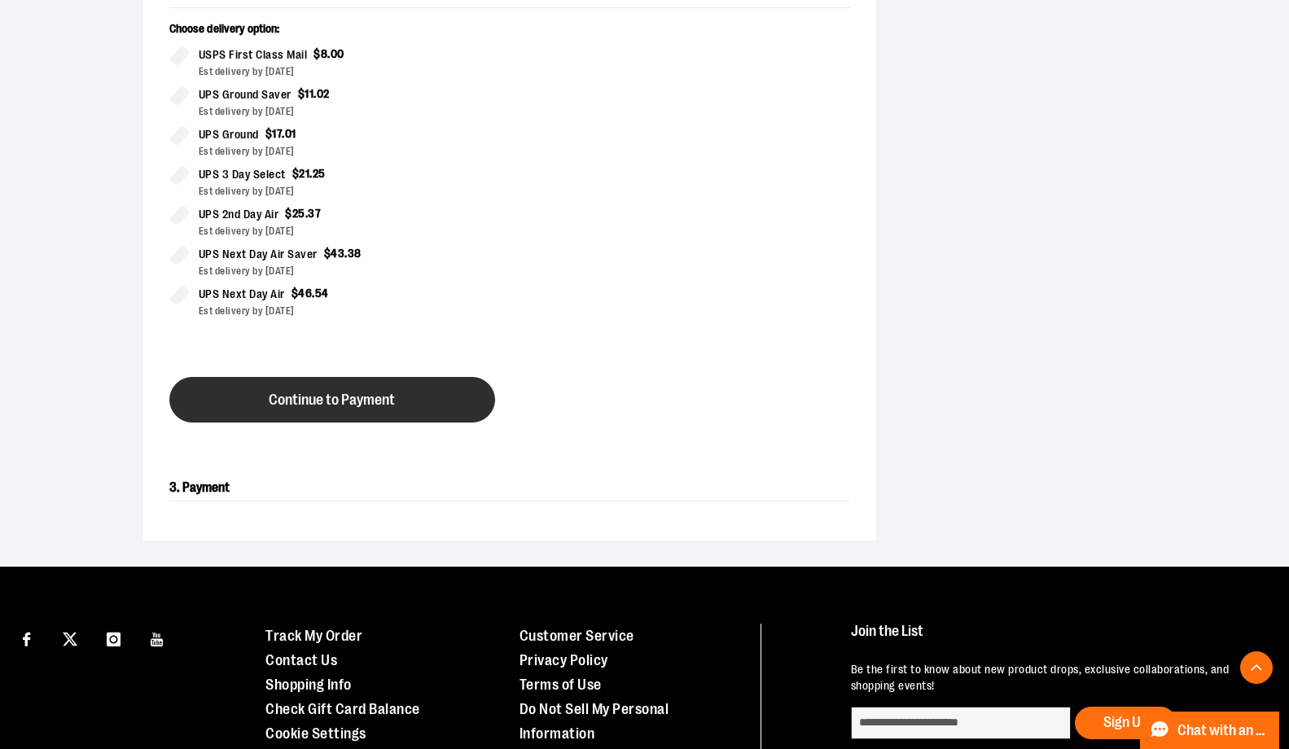
click at [355, 401] on span "Continue to Payment" at bounding box center [332, 400] width 126 height 15
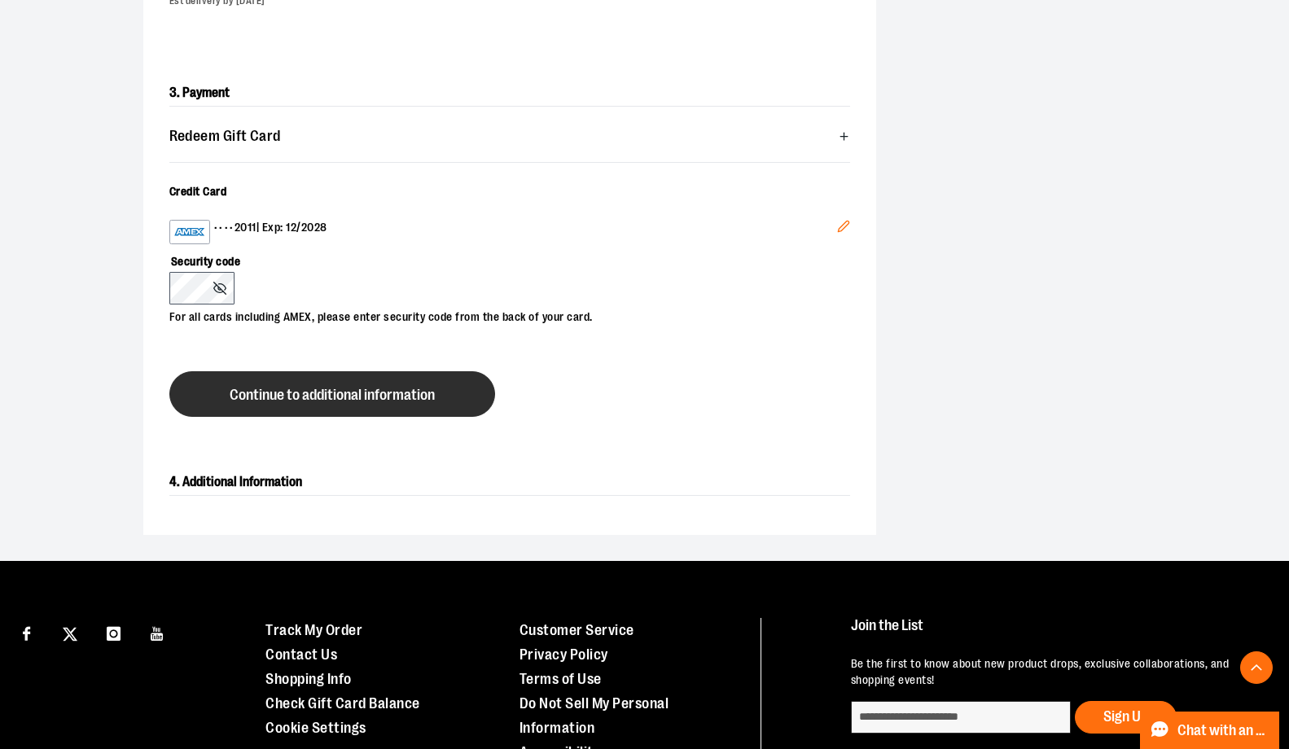
click at [378, 390] on span "Continue to additional information" at bounding box center [332, 395] width 205 height 15
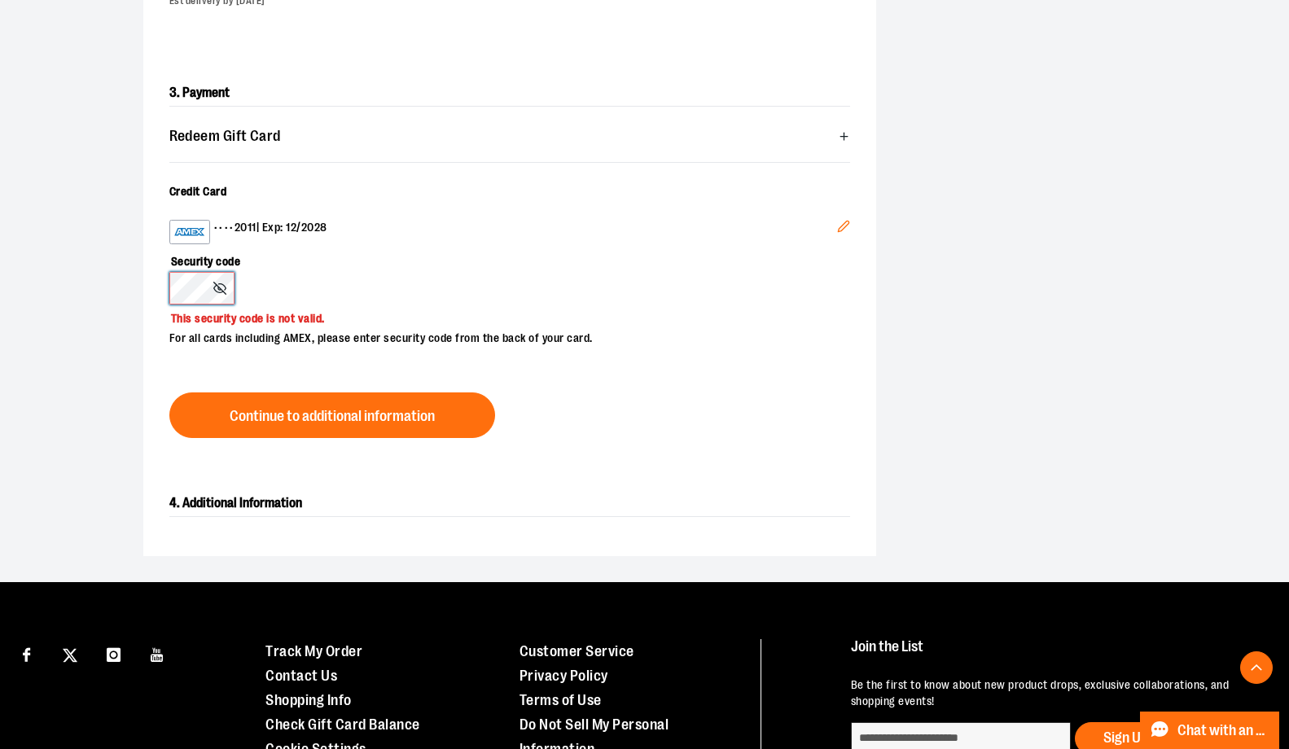
click at [153, 288] on div "3. Payment Redeem Gift Card Card number * Pin number * Apply gift card Cancel C…" at bounding box center [509, 259] width 733 height 410
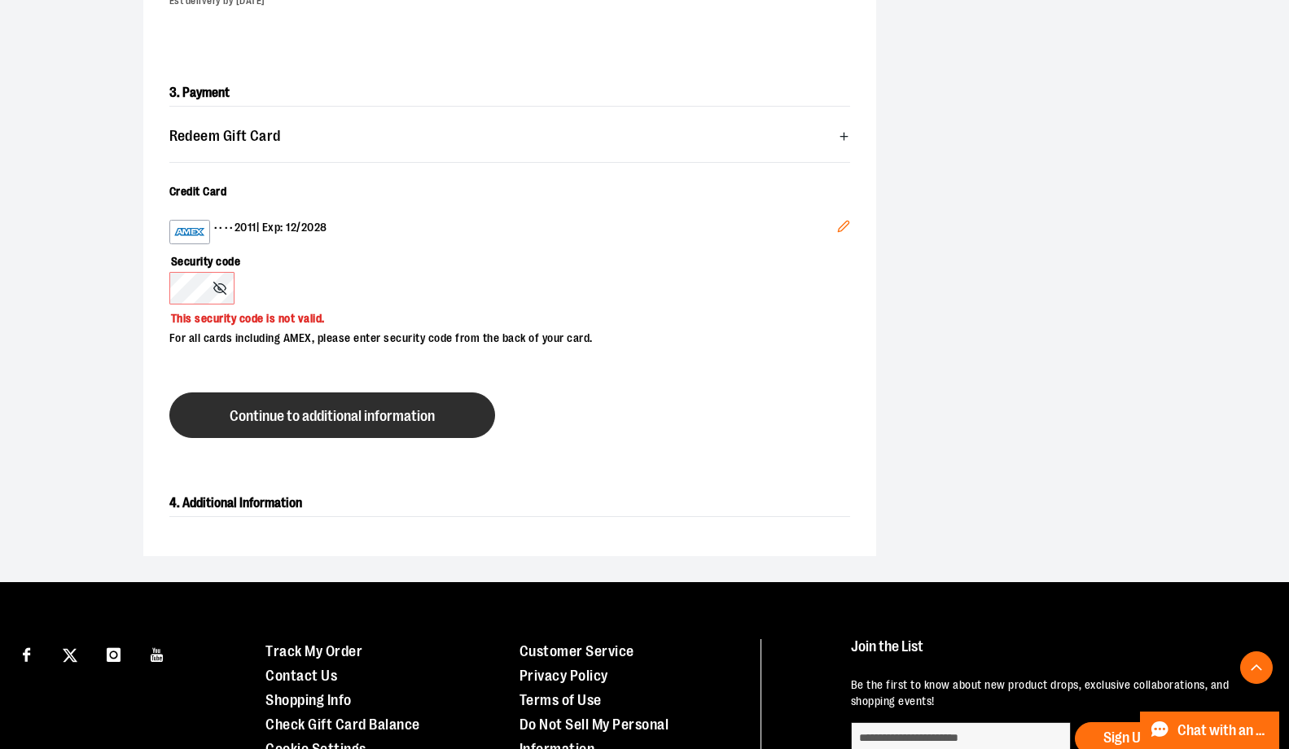
click at [371, 404] on button "Continue to additional information" at bounding box center [332, 416] width 326 height 46
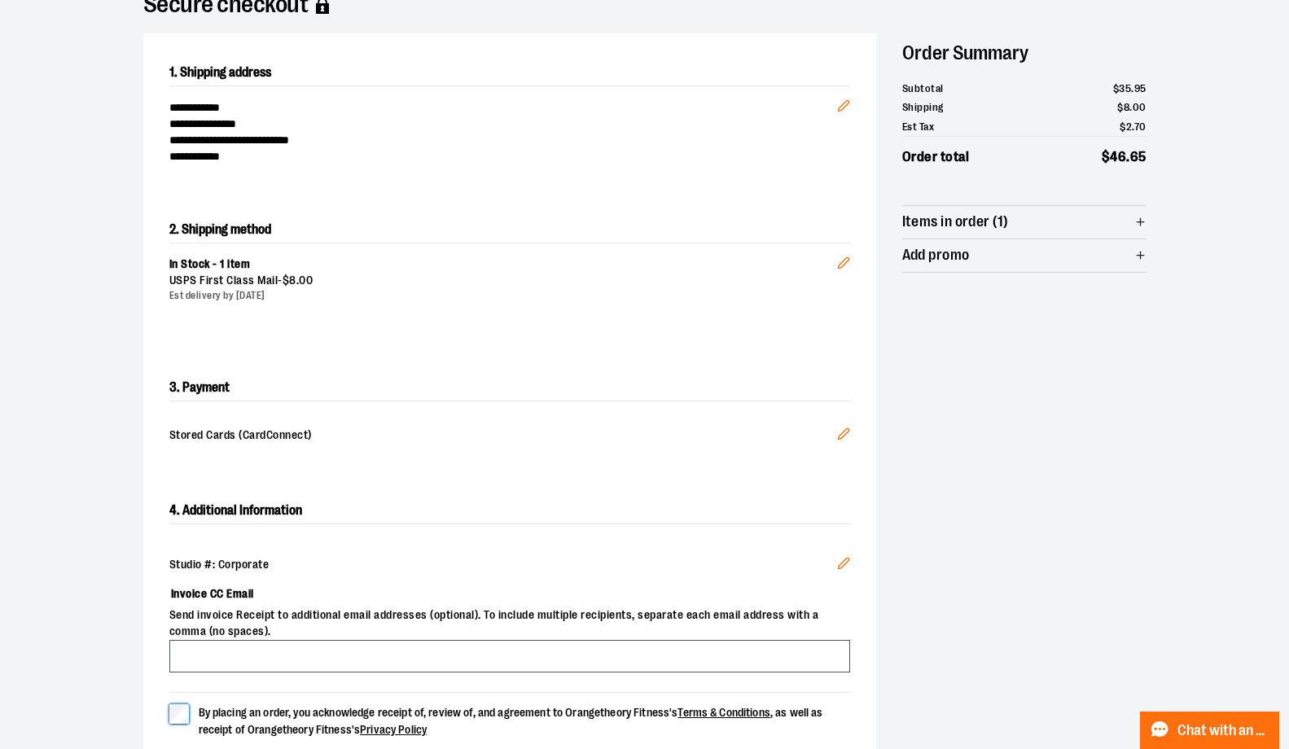
scroll to position [0, 0]
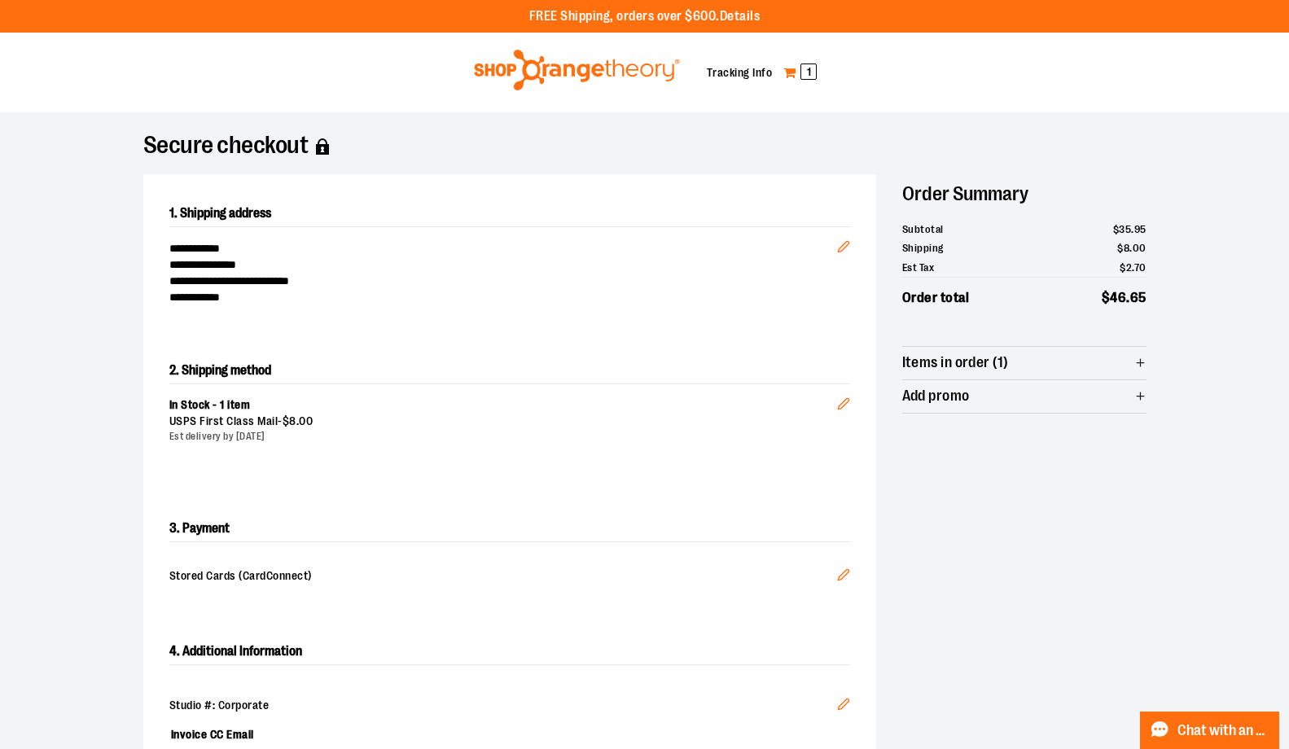
click at [789, 74] on link "My Cart 1" at bounding box center [800, 72] width 35 height 26
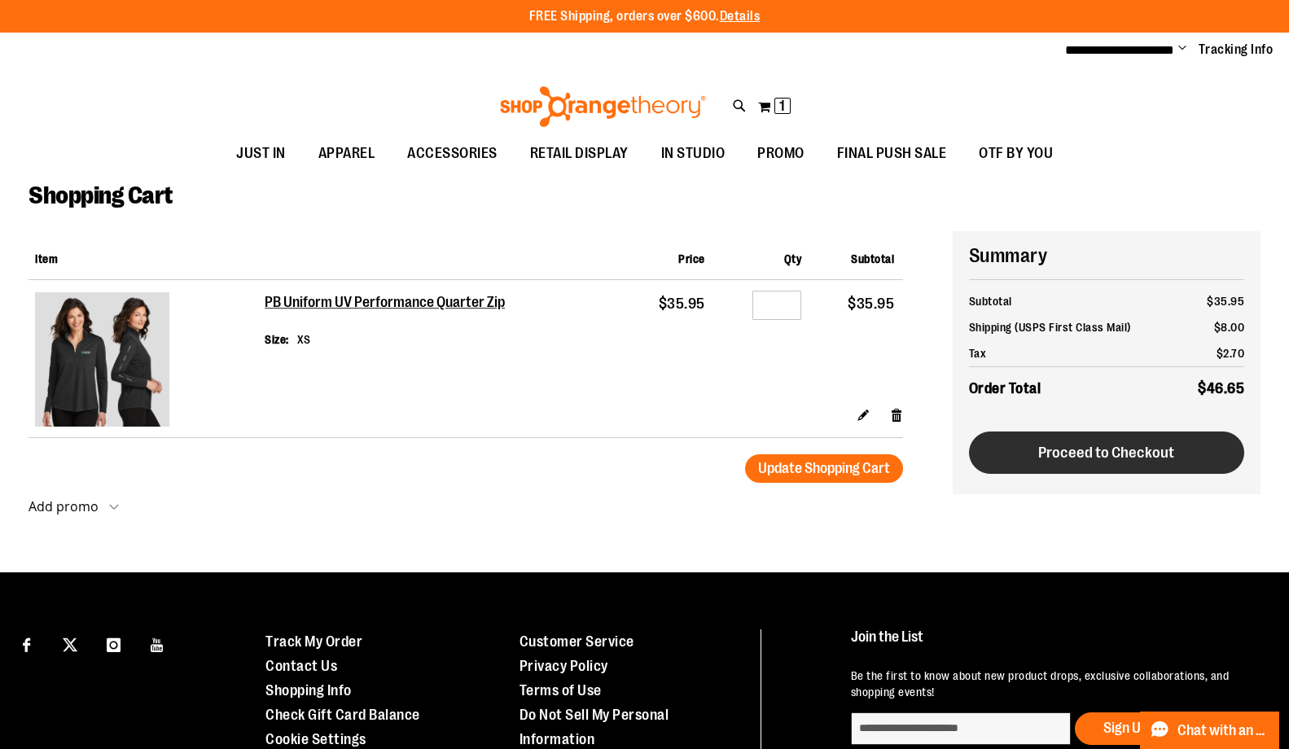
click at [1124, 450] on span "Proceed to Checkout" at bounding box center [1106, 453] width 136 height 18
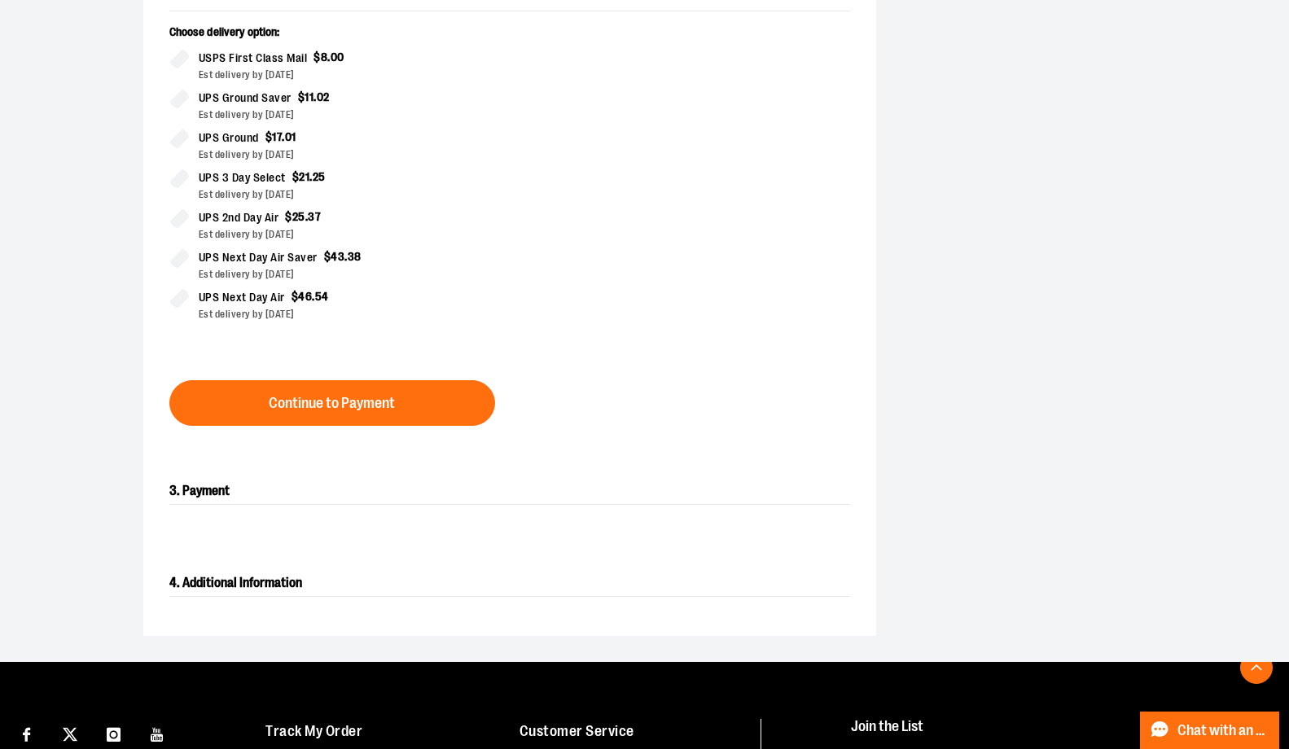
scroll to position [665, 0]
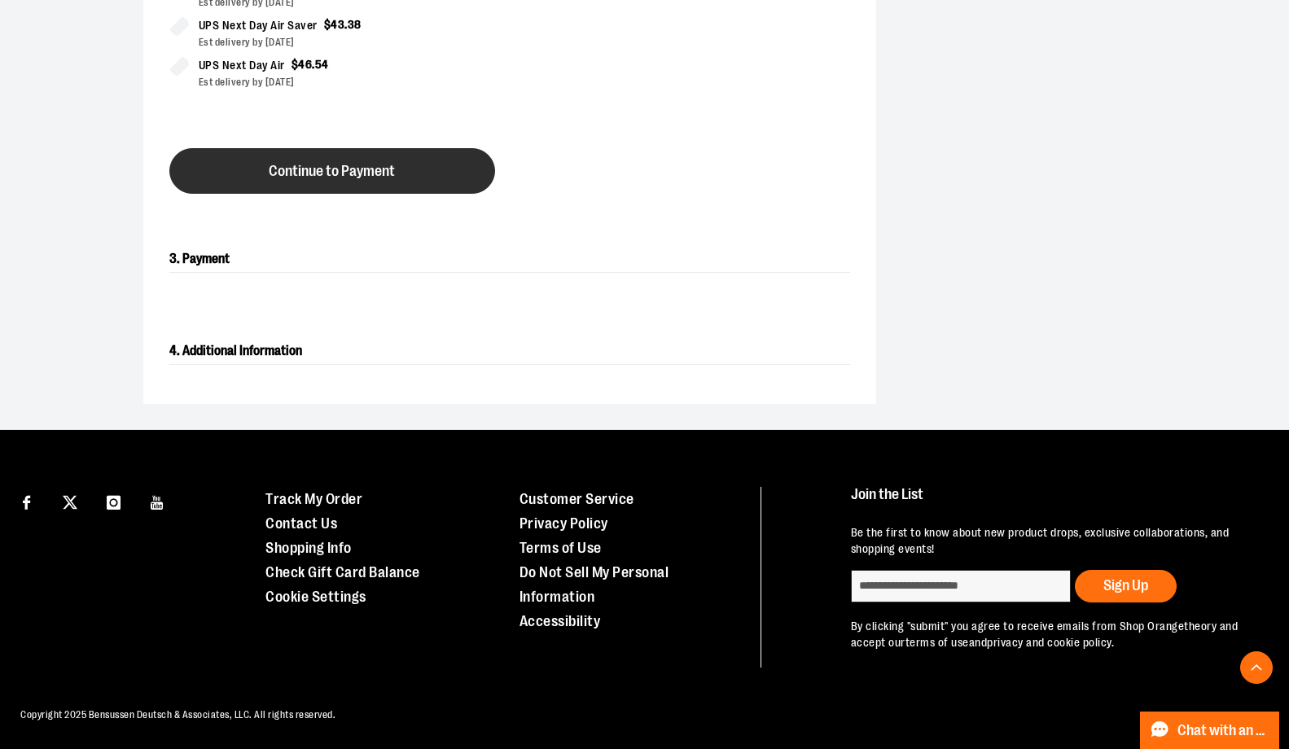
click at [363, 170] on span "Continue to Payment" at bounding box center [332, 171] width 126 height 15
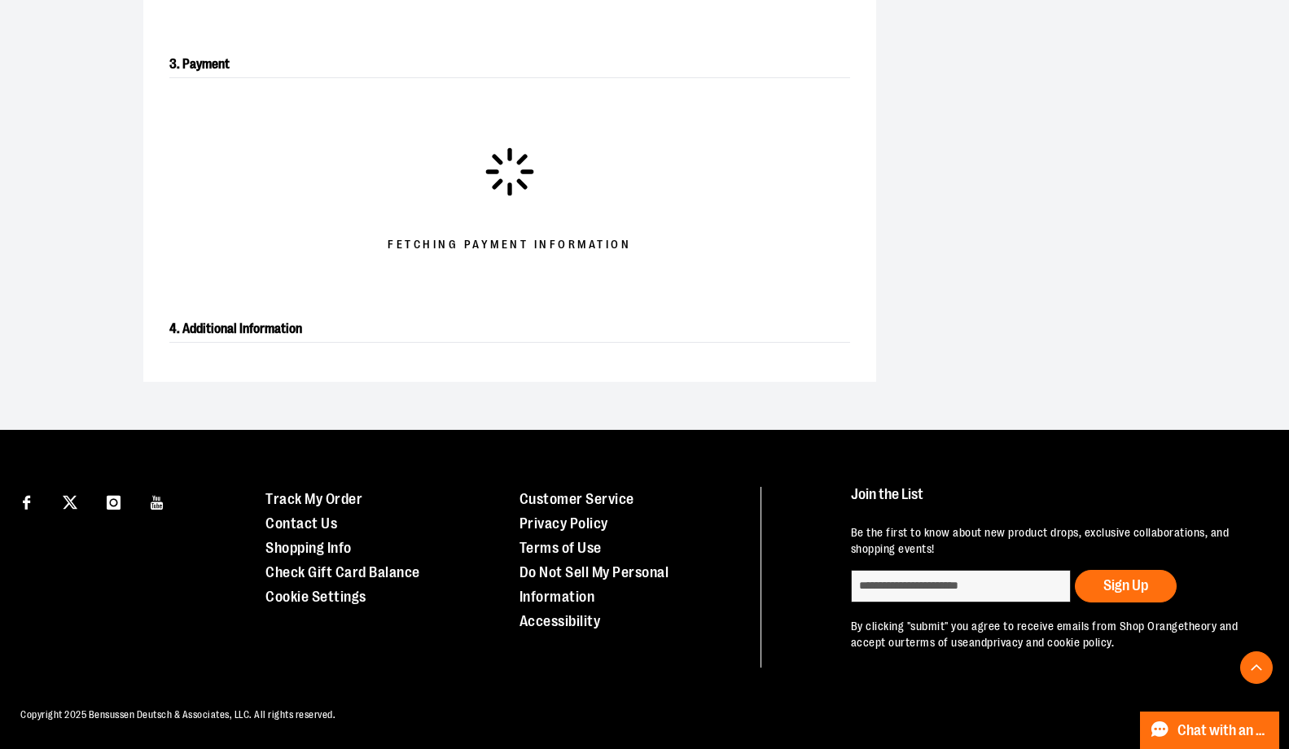
scroll to position [555, 0]
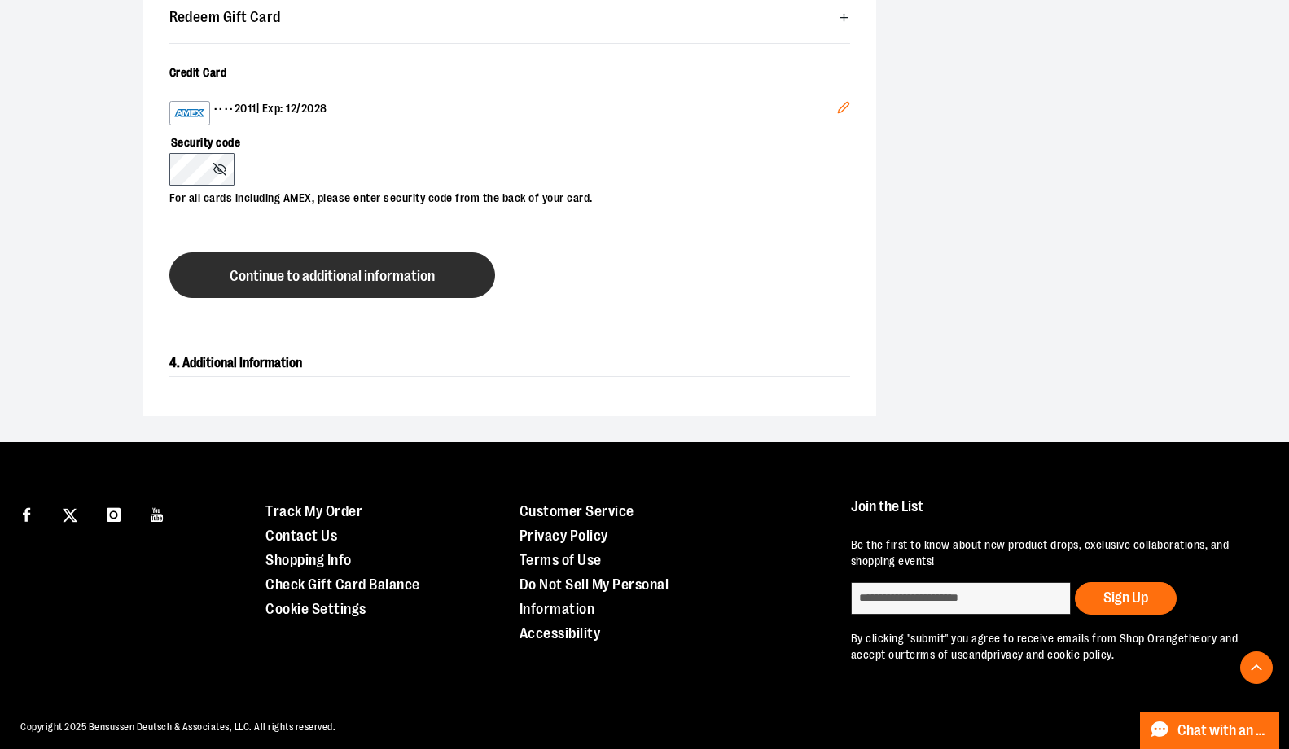
click at [353, 269] on span "Continue to additional information" at bounding box center [332, 276] width 205 height 15
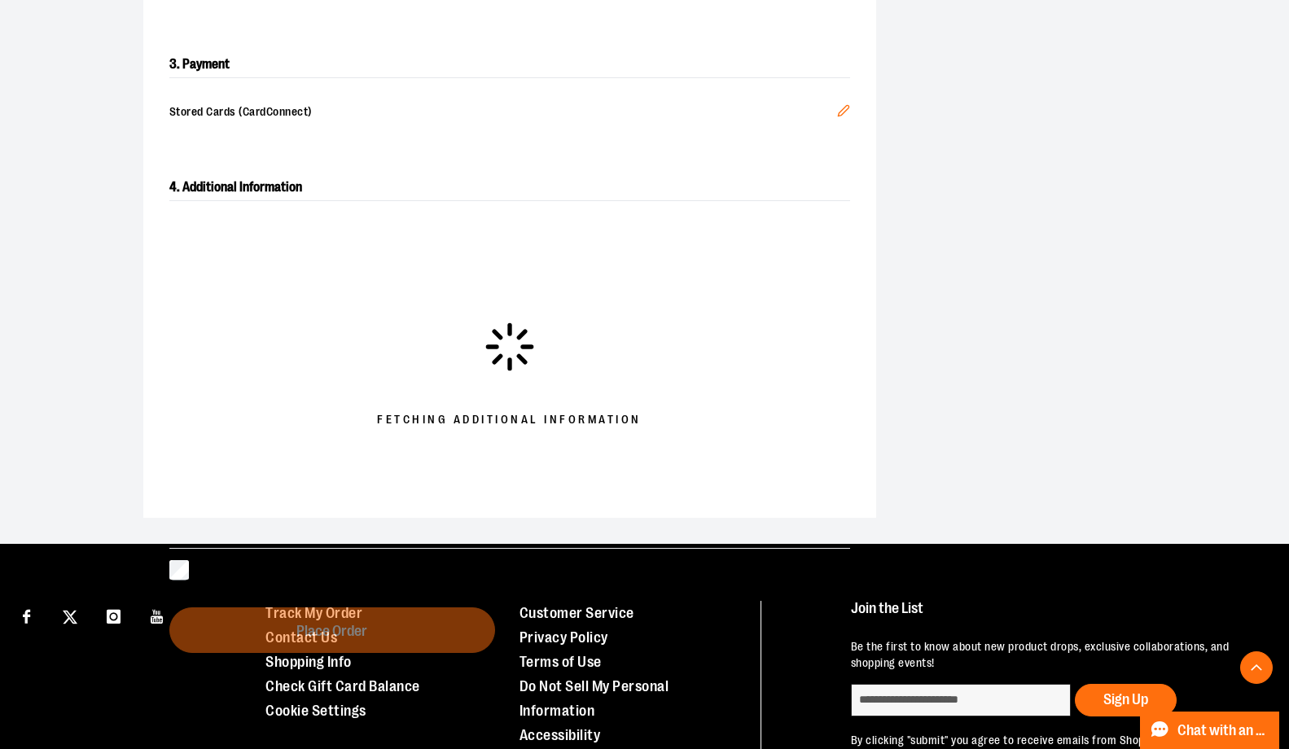
scroll to position [501, 0]
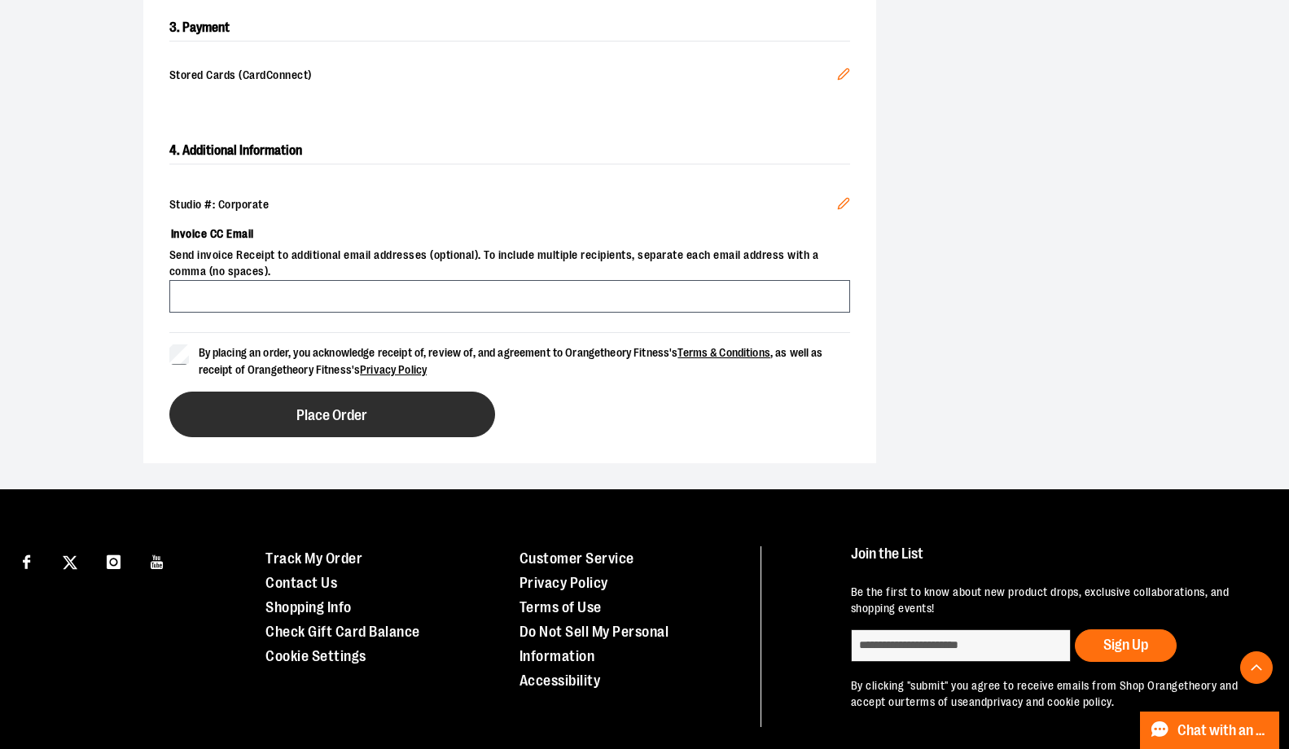
click at [331, 414] on span "Place Order" at bounding box center [331, 415] width 71 height 15
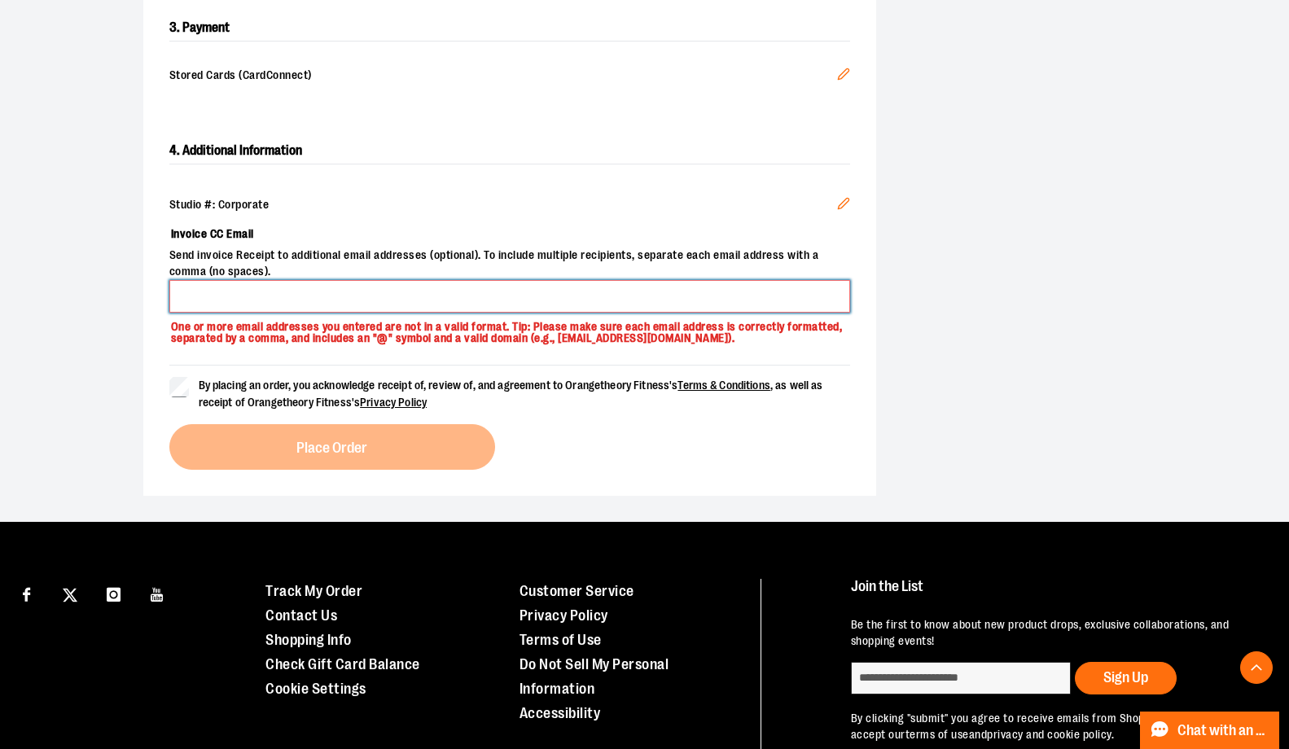
click at [468, 296] on input "Invoice CC Email" at bounding box center [509, 296] width 681 height 33
type input "**********"
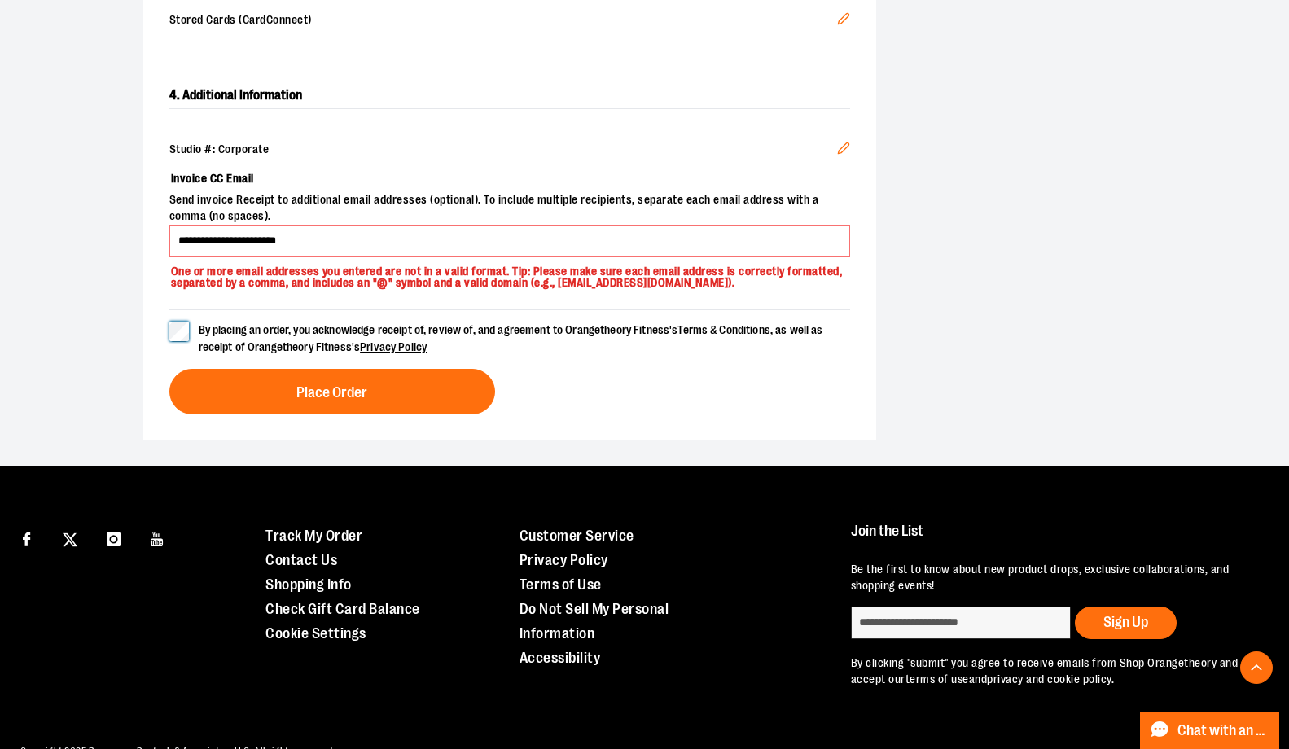
scroll to position [604, 0]
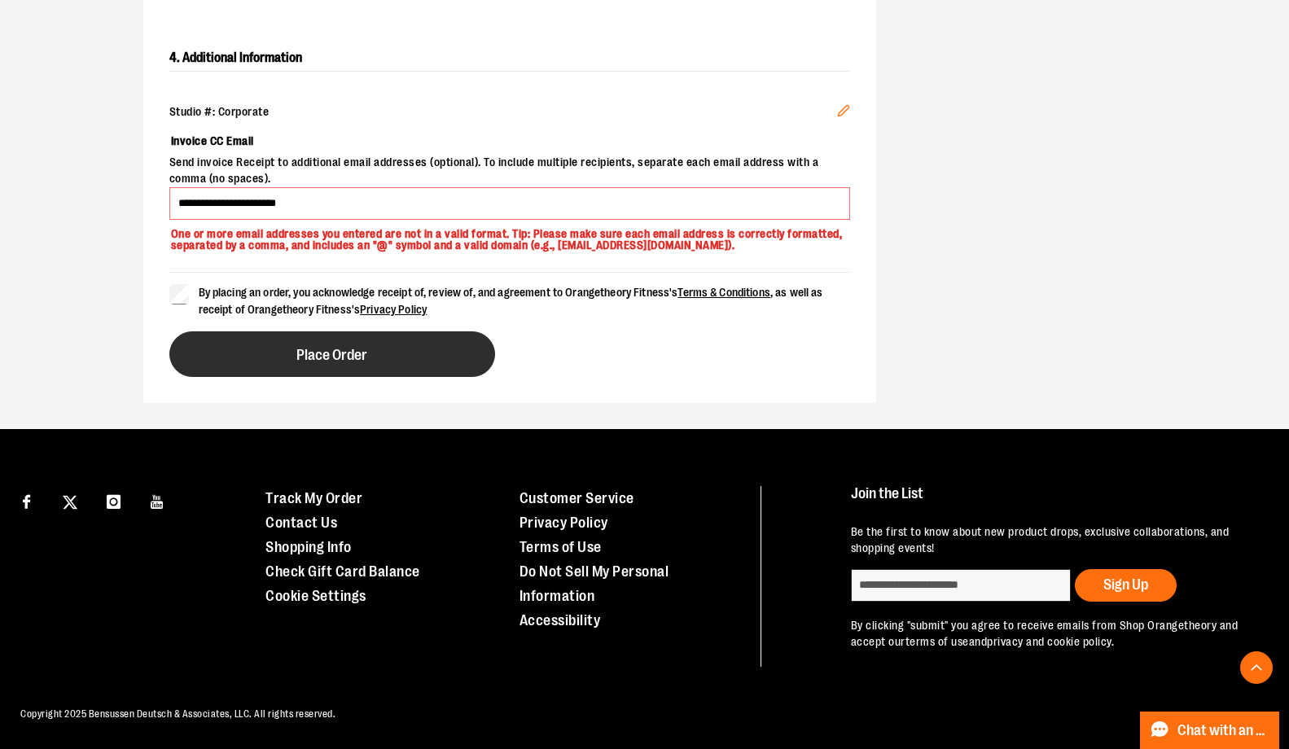
click at [360, 357] on span "Place Order" at bounding box center [331, 355] width 71 height 15
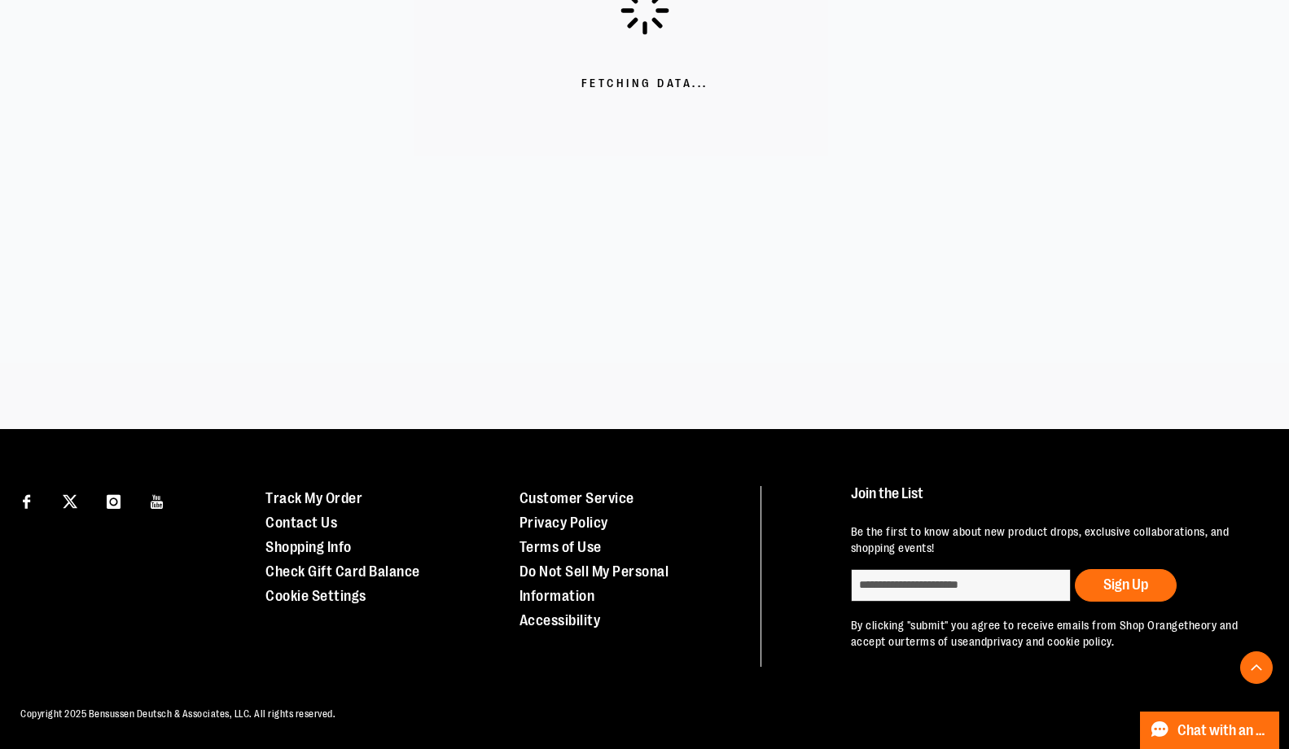
scroll to position [464, 0]
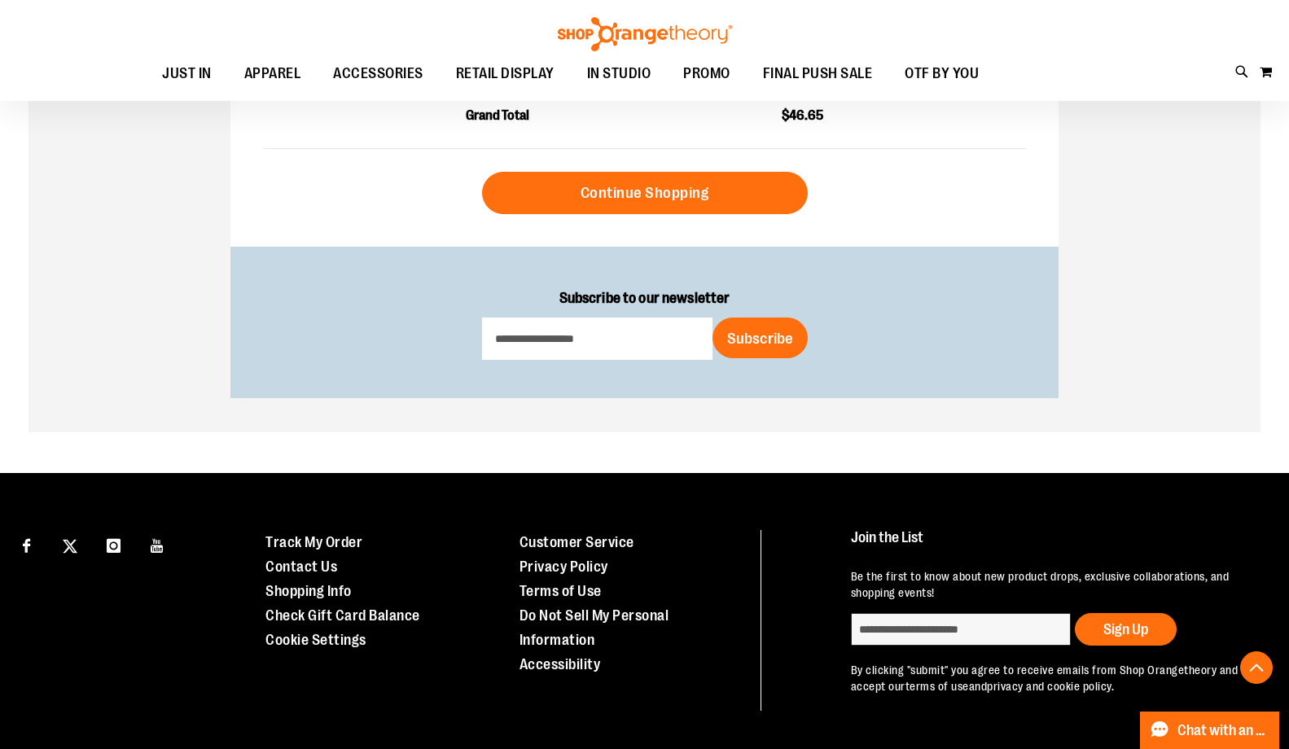
scroll to position [792, 0]
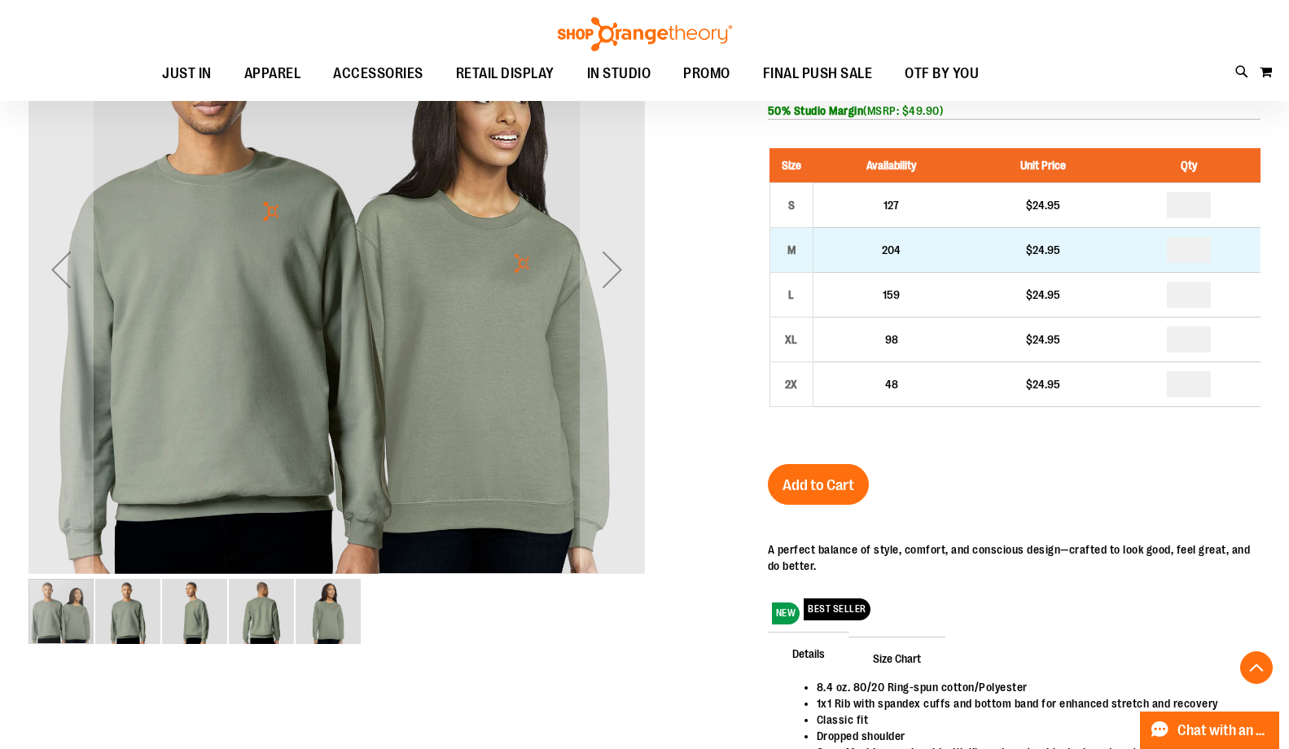
scroll to position [280, 0]
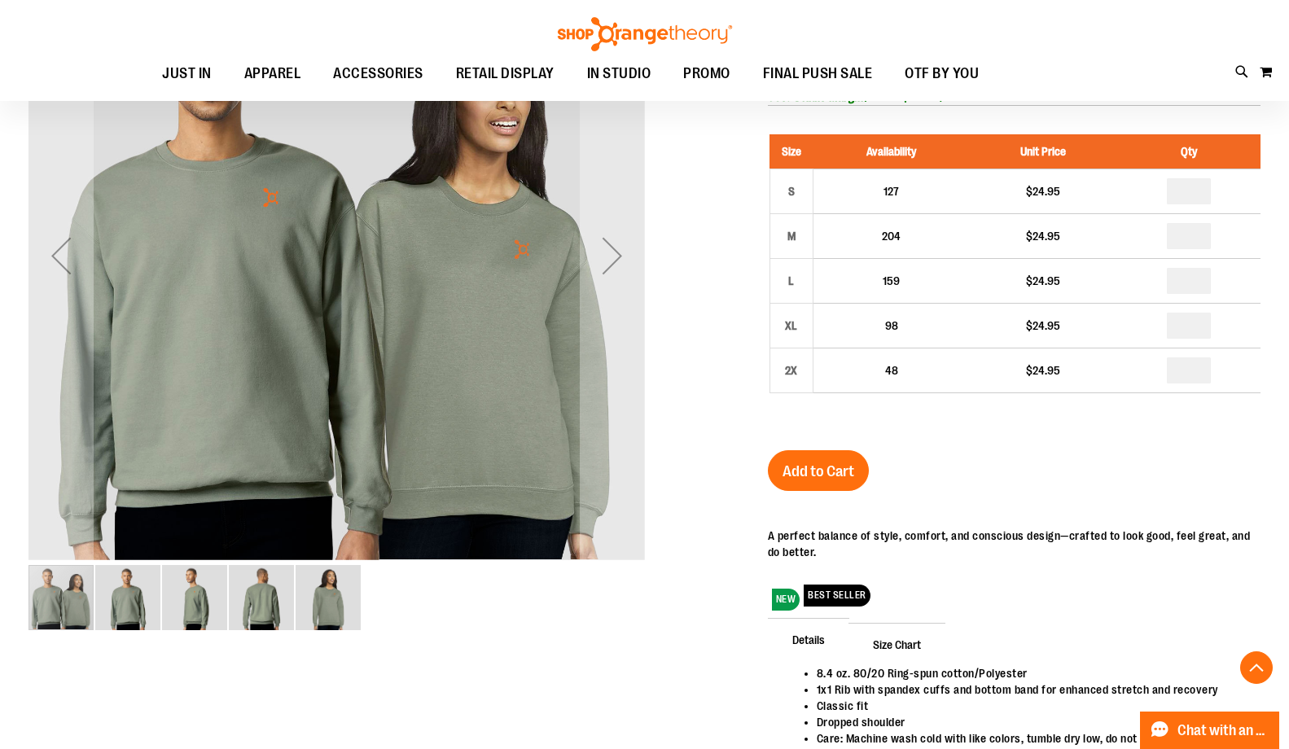
click at [129, 606] on img "image 2 of 5" at bounding box center [127, 597] width 65 height 65
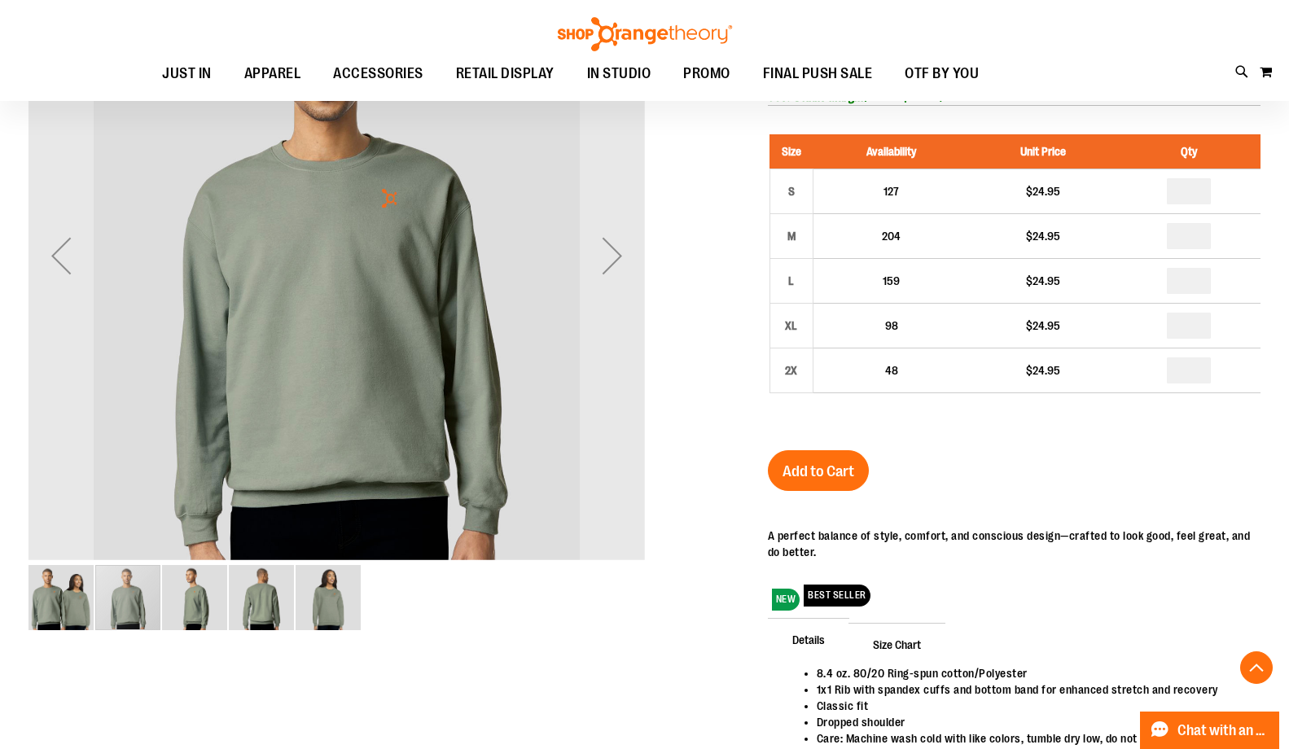
click at [193, 601] on img "image 3 of 5" at bounding box center [194, 597] width 65 height 65
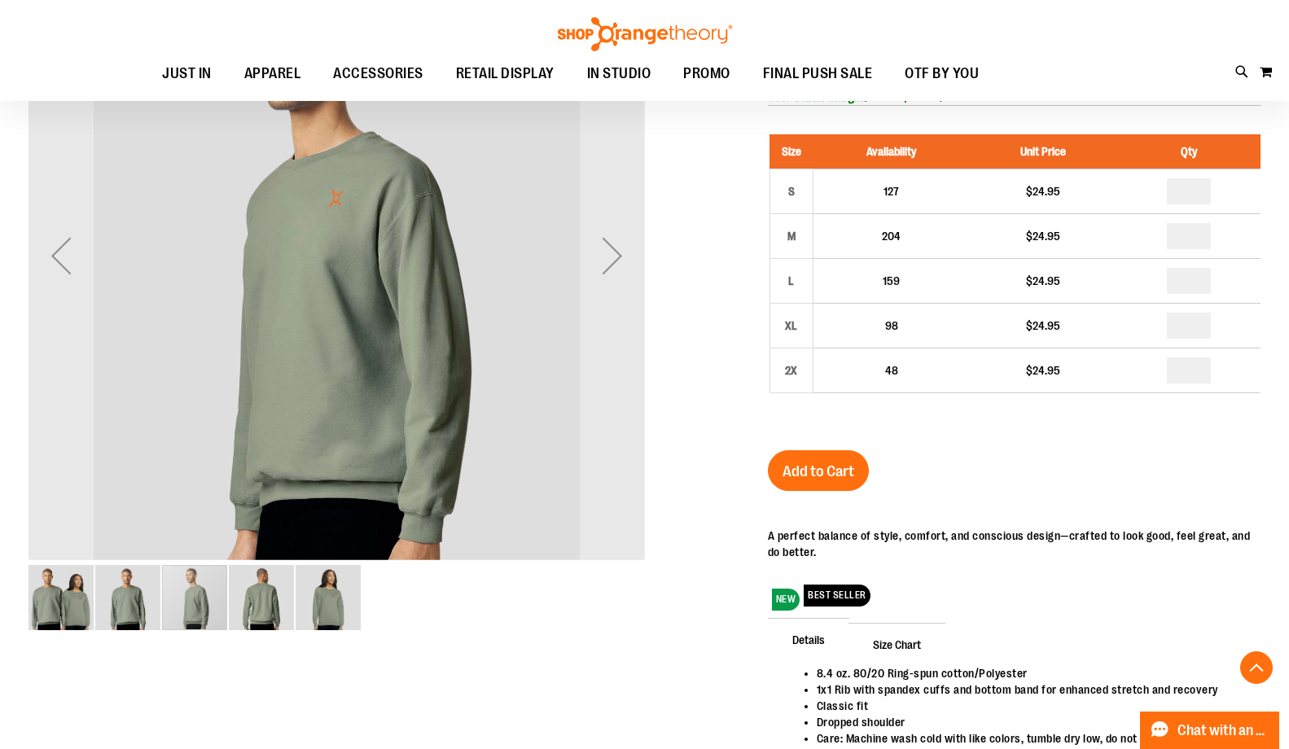
click at [266, 602] on img "image 4 of 5" at bounding box center [261, 597] width 65 height 65
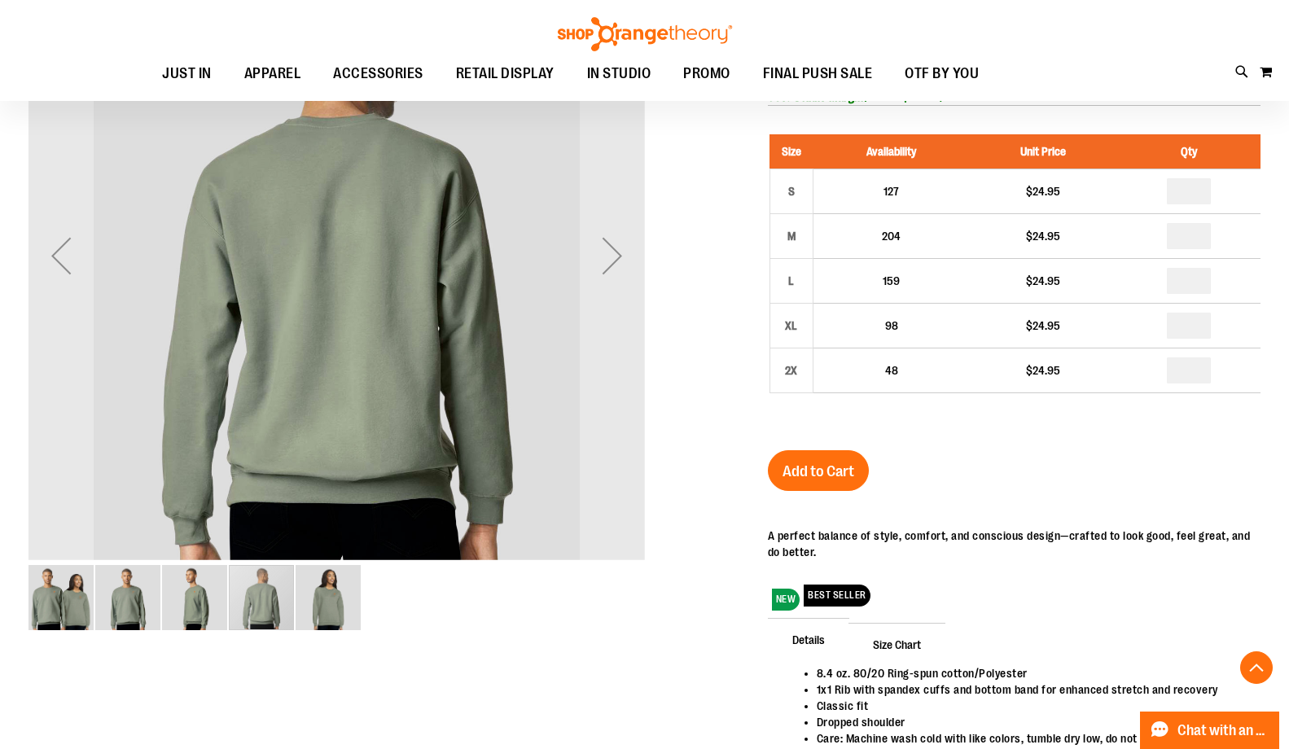
click at [354, 602] on img "image 5 of 5" at bounding box center [328, 597] width 65 height 65
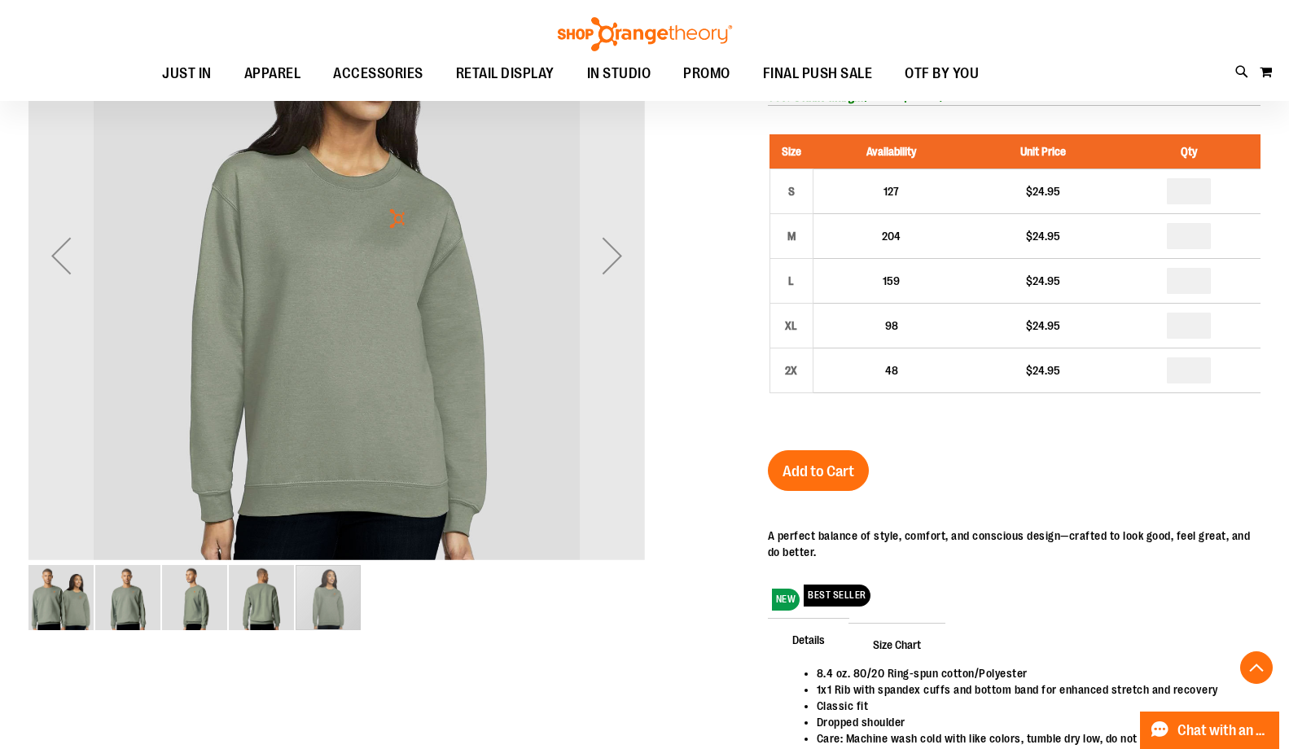
click at [70, 604] on img "image 1 of 5" at bounding box center [61, 597] width 65 height 65
